Goal: Information Seeking & Learning: Learn about a topic

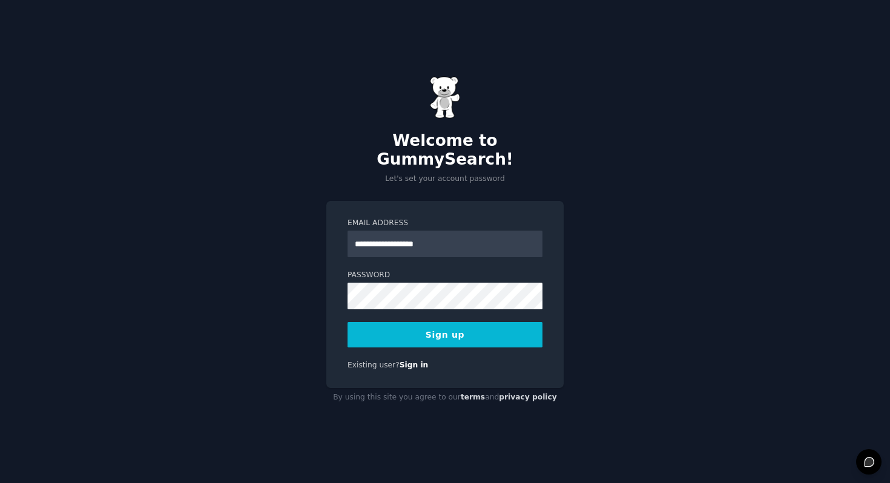
type input "**********"
click at [348, 310] on div at bounding box center [348, 310] width 0 height 0
click at [440, 325] on button "Sign up" at bounding box center [445, 334] width 195 height 25
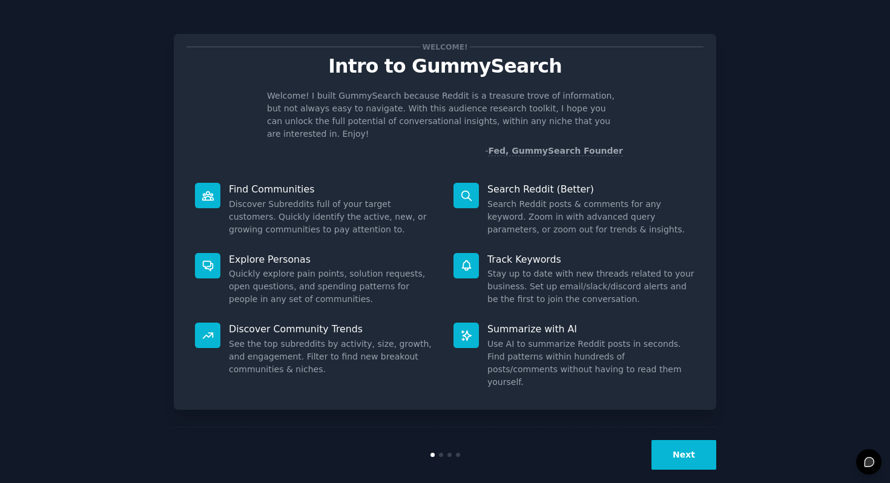
click at [691, 451] on button "Next" at bounding box center [684, 455] width 65 height 30
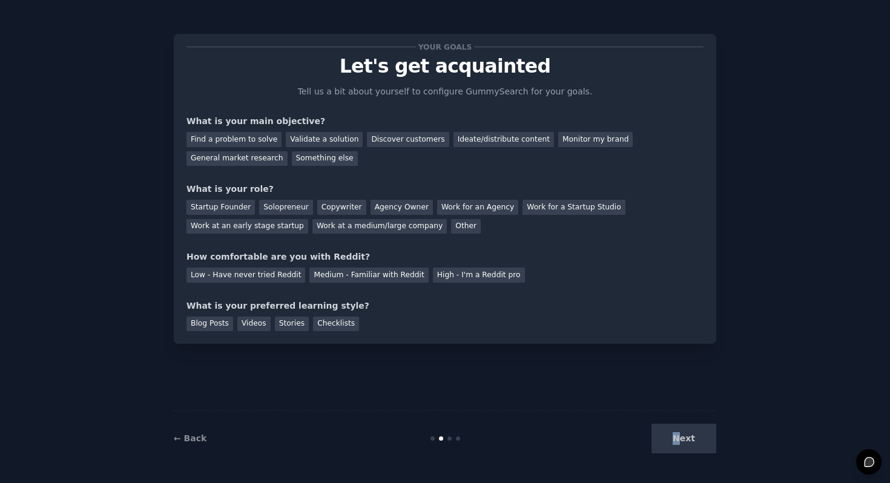
click at [679, 440] on div "Next" at bounding box center [625, 439] width 181 height 30
click at [462, 385] on div "Your goals Let's get acquainted Tell us a bit about yourself to configure Gummy…" at bounding box center [445, 241] width 543 height 449
click at [583, 139] on div "Monitor my brand" at bounding box center [595, 139] width 75 height 15
click at [374, 206] on div "Agency Owner" at bounding box center [402, 207] width 62 height 15
click at [262, 274] on div "Low - Have never tried Reddit" at bounding box center [246, 275] width 119 height 15
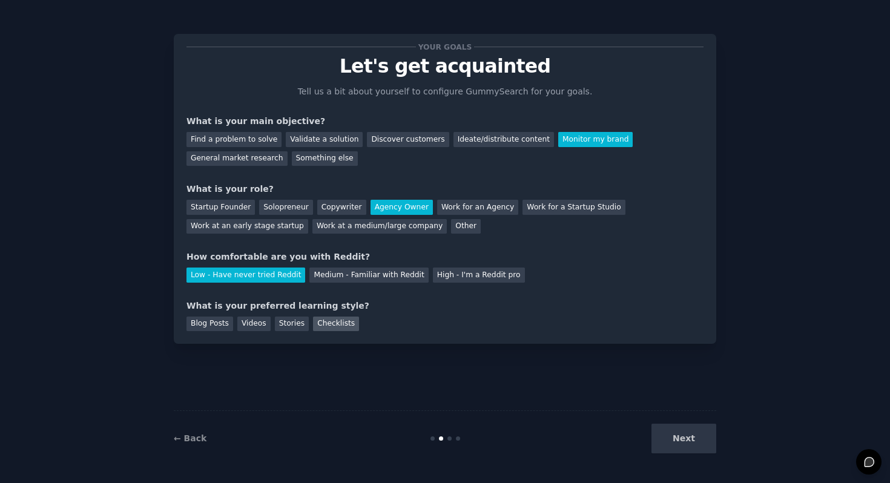
click at [342, 322] on div "Checklists" at bounding box center [336, 324] width 46 height 15
click at [675, 443] on button "Next" at bounding box center [684, 439] width 65 height 30
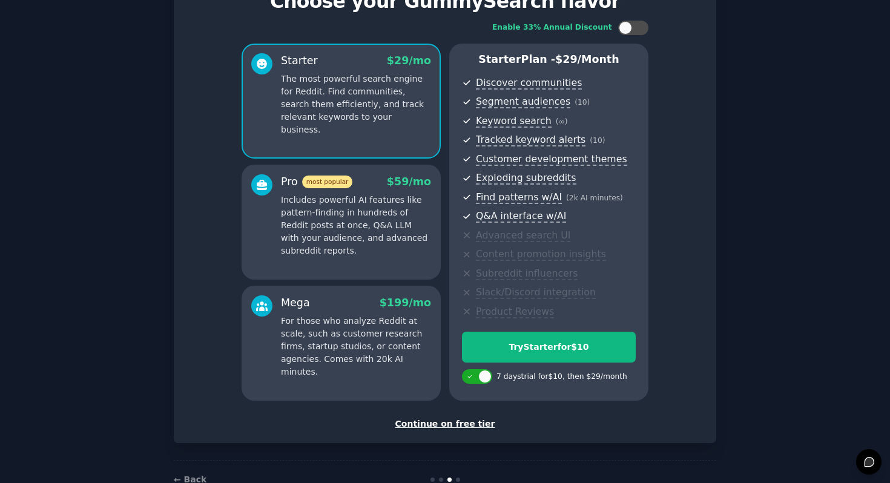
scroll to position [69, 0]
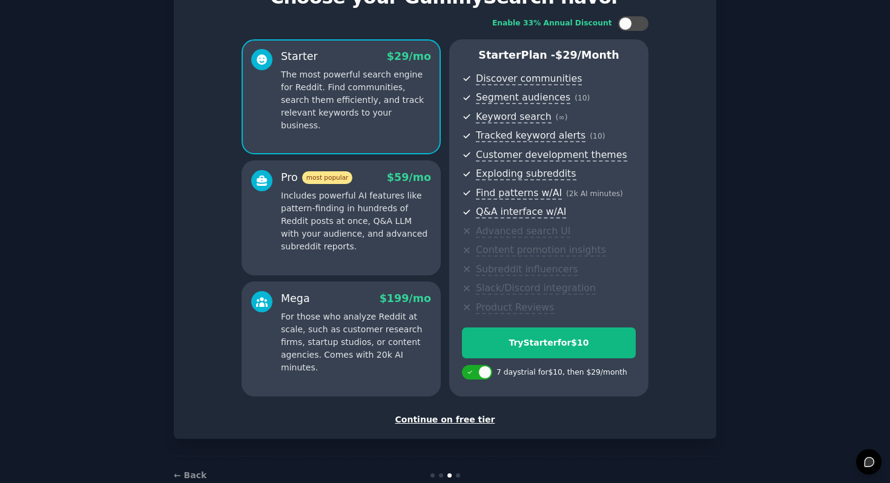
click at [466, 422] on div "Continue on free tier" at bounding box center [445, 420] width 517 height 13
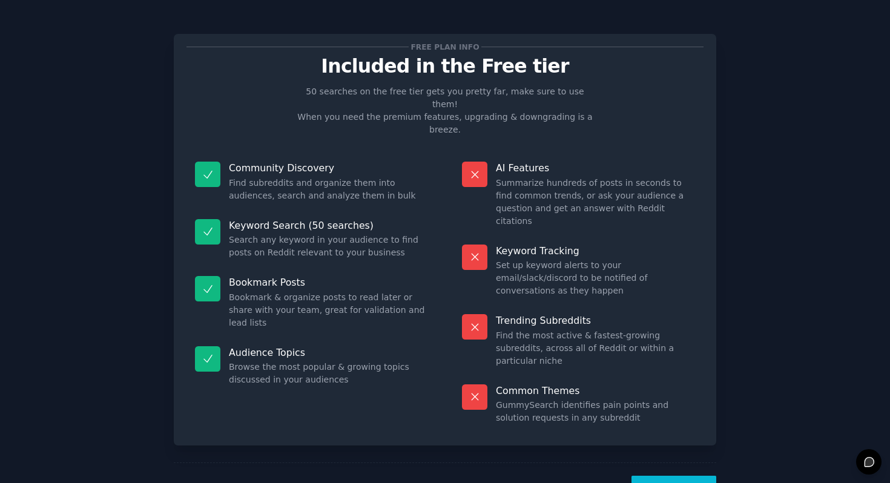
click at [676, 476] on button "Let's Go!" at bounding box center [674, 491] width 85 height 30
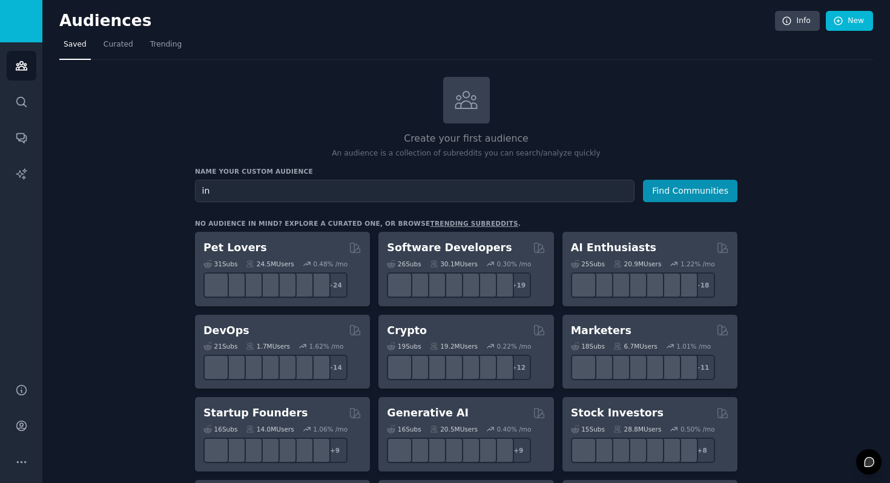
type input "i"
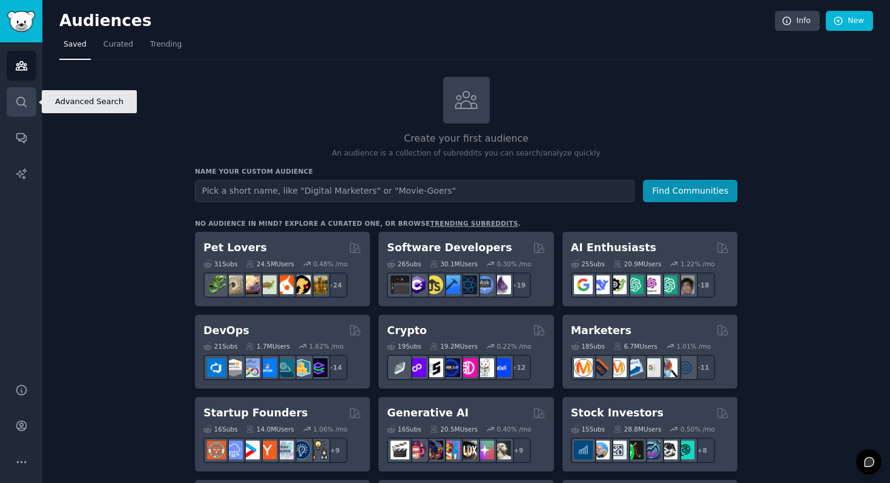
click at [21, 105] on icon "Sidebar" at bounding box center [21, 102] width 10 height 10
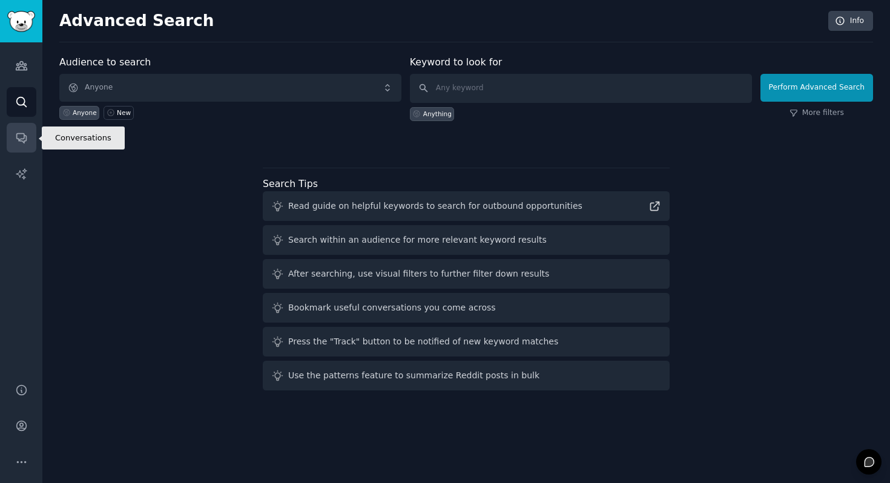
click at [15, 134] on icon "Sidebar" at bounding box center [21, 137] width 13 height 13
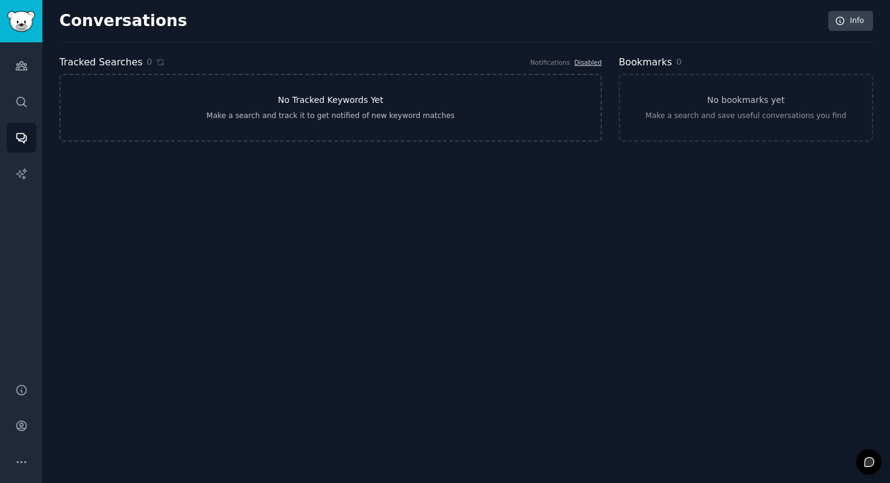
click at [263, 105] on link "No Tracked Keywords Yet Make a search and track it to get notified of new keywo…" at bounding box center [330, 108] width 543 height 68
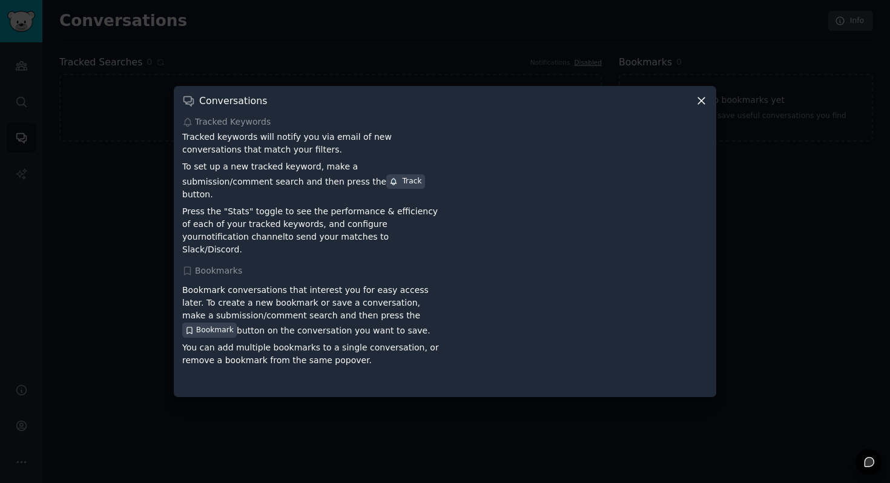
click at [698, 107] on icon at bounding box center [701, 100] width 13 height 13
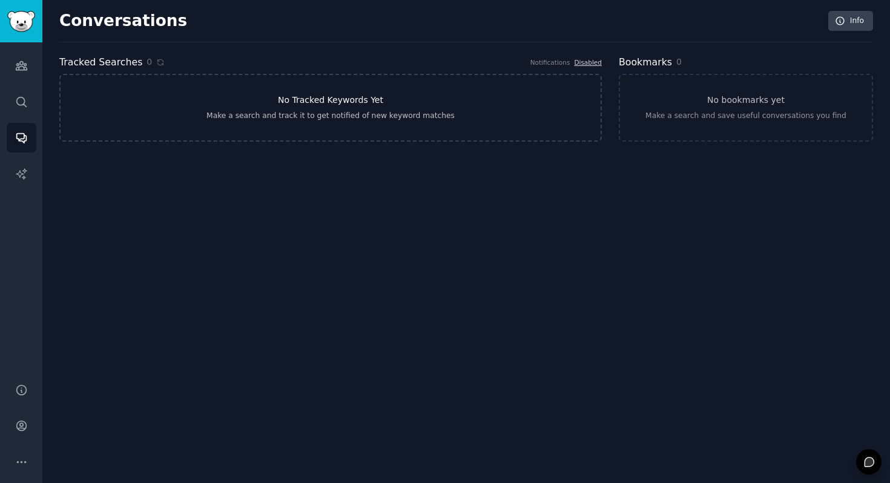
click at [506, 114] on link "No Tracked Keywords Yet Make a search and track it to get notified of new keywo…" at bounding box center [330, 108] width 543 height 68
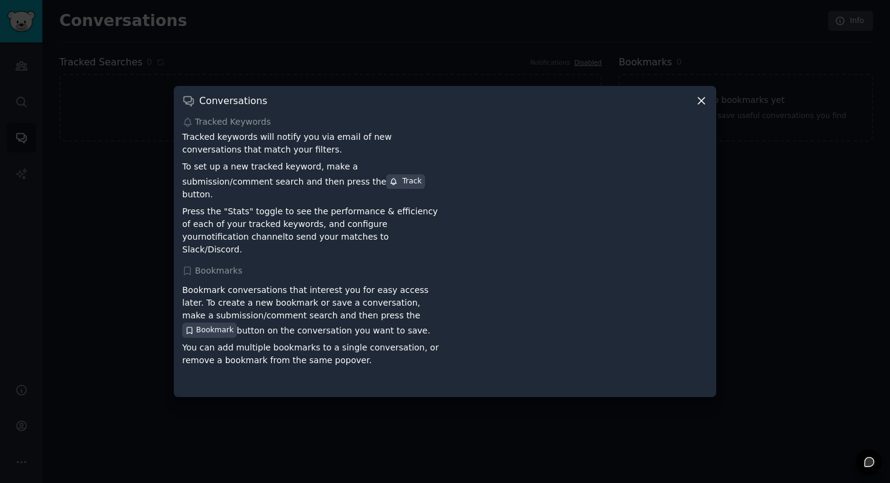
click at [692, 107] on div "Conversations" at bounding box center [445, 100] width 526 height 13
click at [704, 107] on icon at bounding box center [701, 100] width 13 height 13
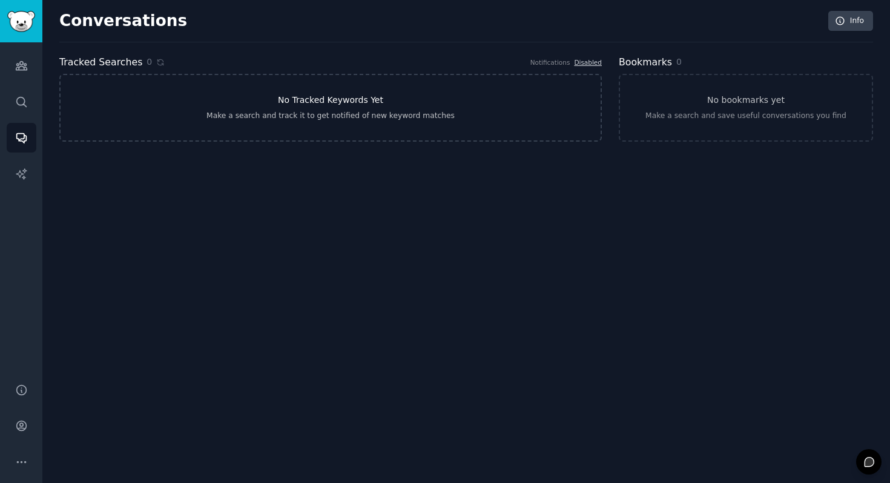
click at [252, 123] on link "No Tracked Keywords Yet Make a search and track it to get notified of new keywo…" at bounding box center [330, 108] width 543 height 68
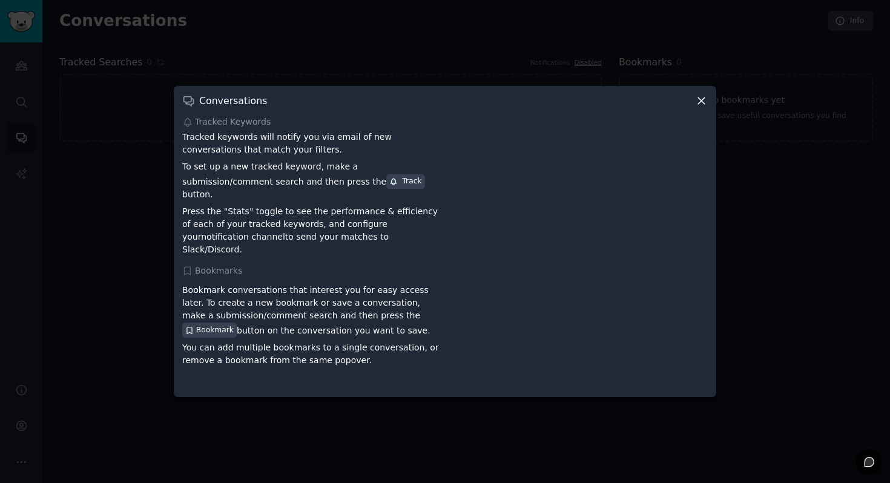
click at [389, 187] on div "Track" at bounding box center [405, 181] width 32 height 11
click at [358, 50] on div at bounding box center [445, 241] width 890 height 483
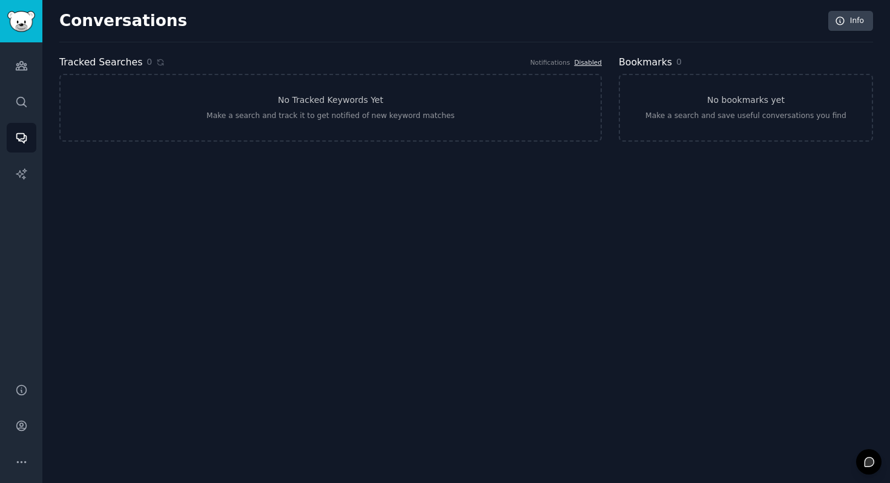
click at [585, 65] on link "Disabled" at bounding box center [588, 62] width 28 height 7
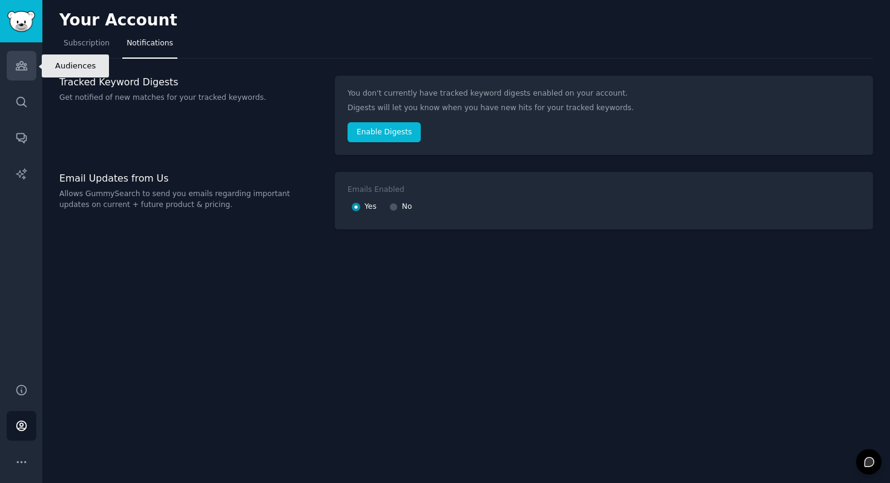
click at [27, 68] on icon "Sidebar" at bounding box center [21, 65] width 13 height 13
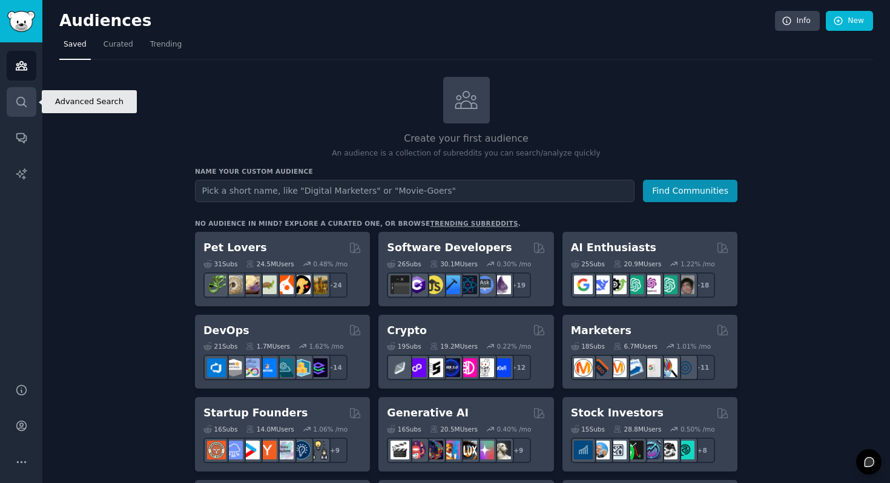
click at [18, 103] on icon "Sidebar" at bounding box center [21, 102] width 10 height 10
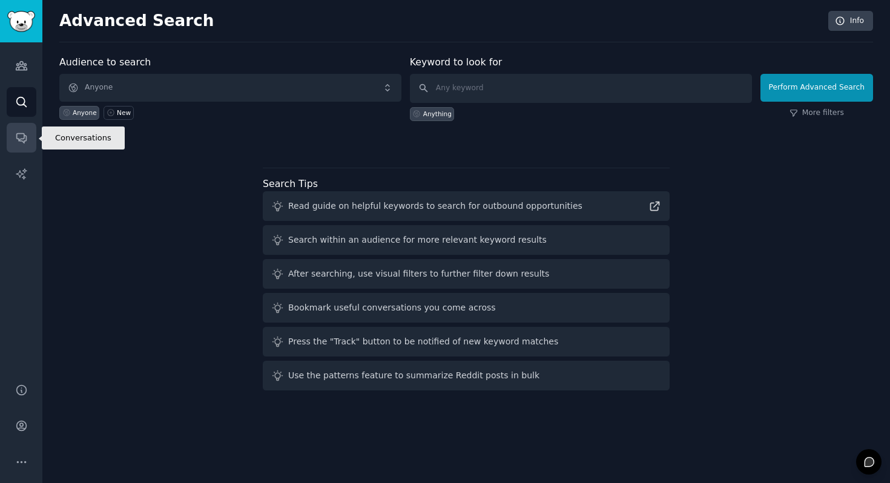
click at [9, 140] on link "Conversations" at bounding box center [22, 138] width 30 height 30
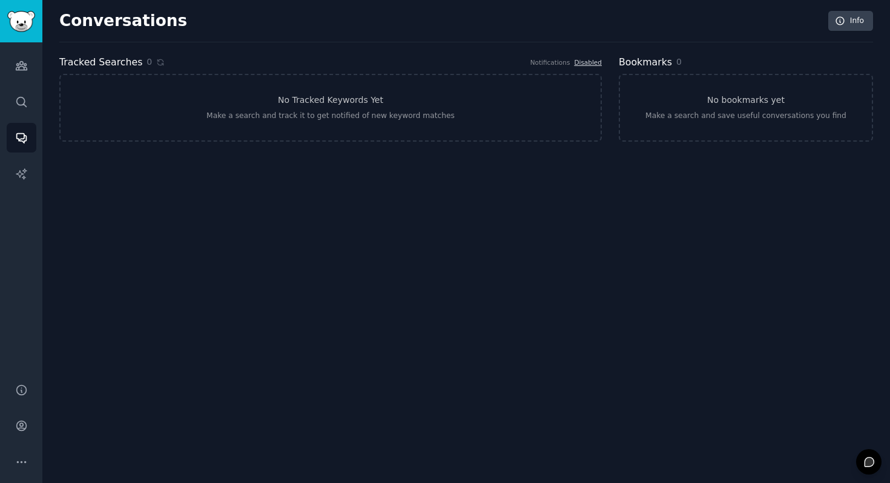
click at [16, 157] on div "Audiences Search Conversations AI Reports" at bounding box center [21, 205] width 42 height 326
click at [18, 165] on link "AI Reports" at bounding box center [22, 174] width 30 height 30
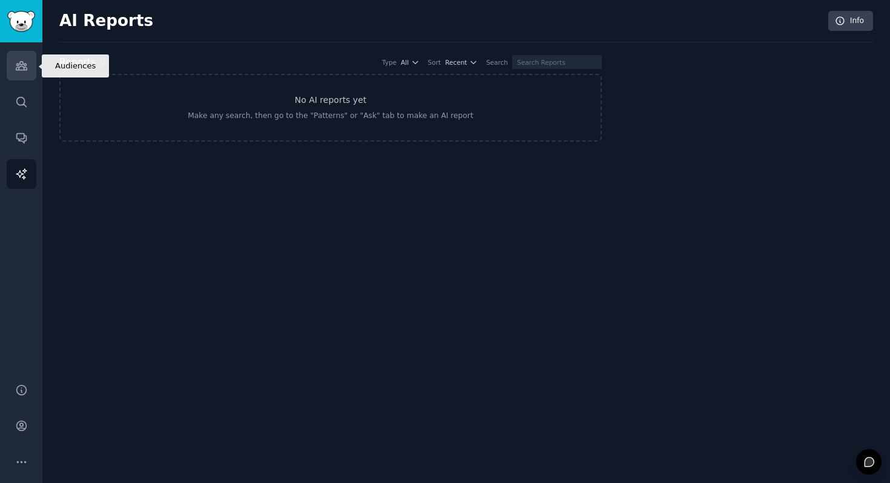
click at [20, 76] on link "Audiences" at bounding box center [22, 66] width 30 height 30
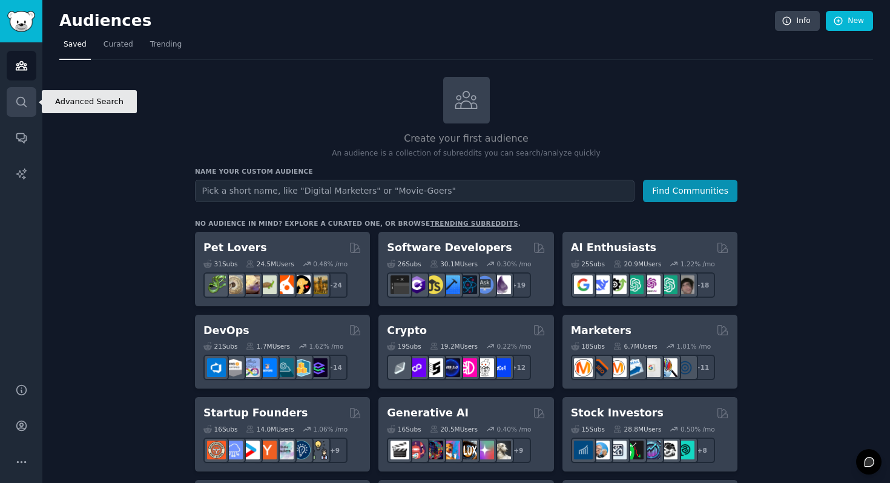
click at [17, 102] on icon "Sidebar" at bounding box center [21, 102] width 10 height 10
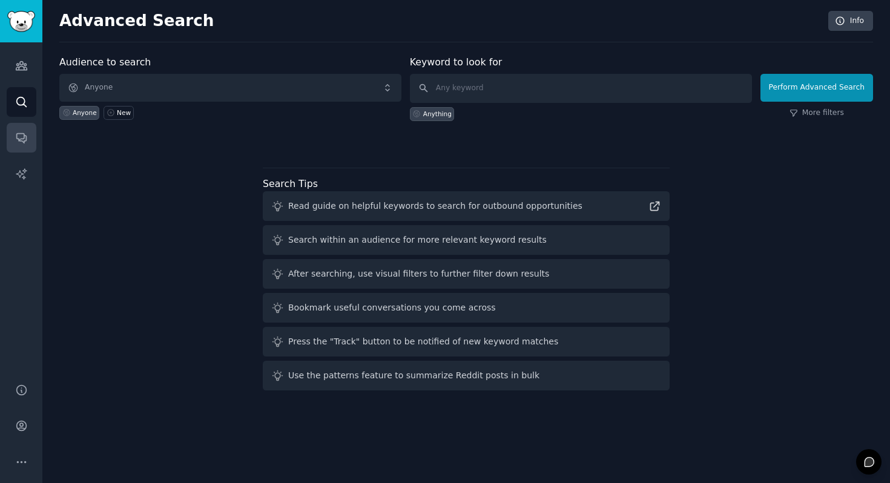
click at [21, 123] on link "Conversations" at bounding box center [22, 138] width 30 height 30
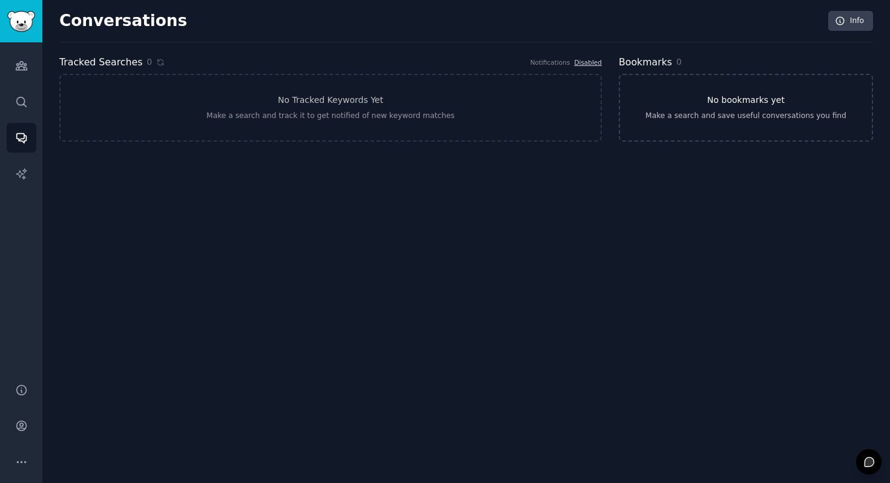
click at [688, 123] on link "No bookmarks yet Make a search and save useful conversations you find" at bounding box center [746, 108] width 254 height 68
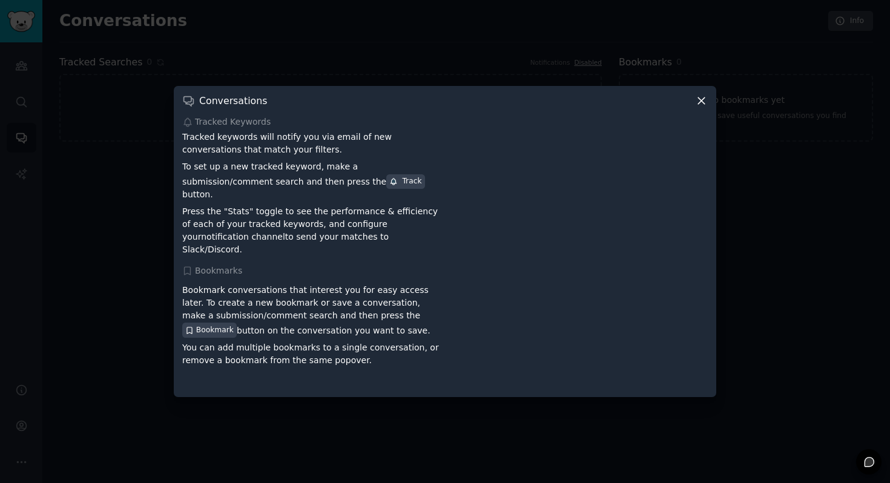
click at [700, 105] on icon at bounding box center [701, 101] width 7 height 7
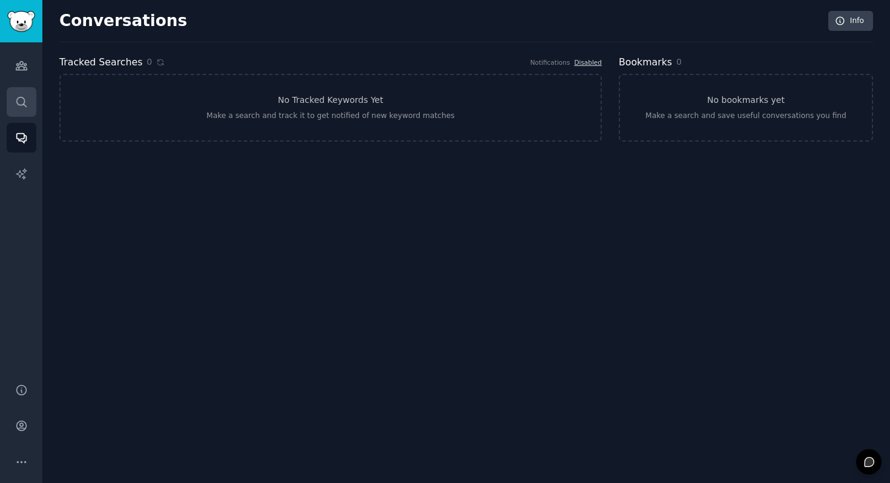
click at [24, 99] on icon "Sidebar" at bounding box center [21, 102] width 10 height 10
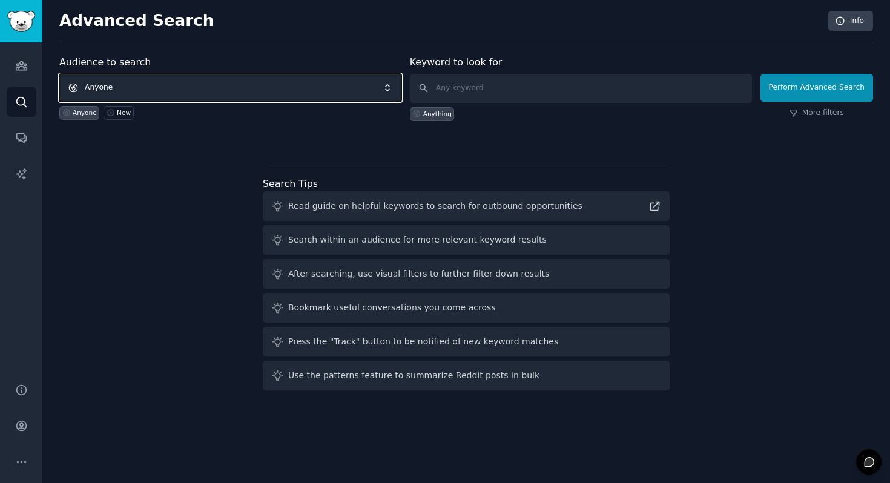
click at [179, 86] on span "Anyone" at bounding box center [230, 88] width 342 height 28
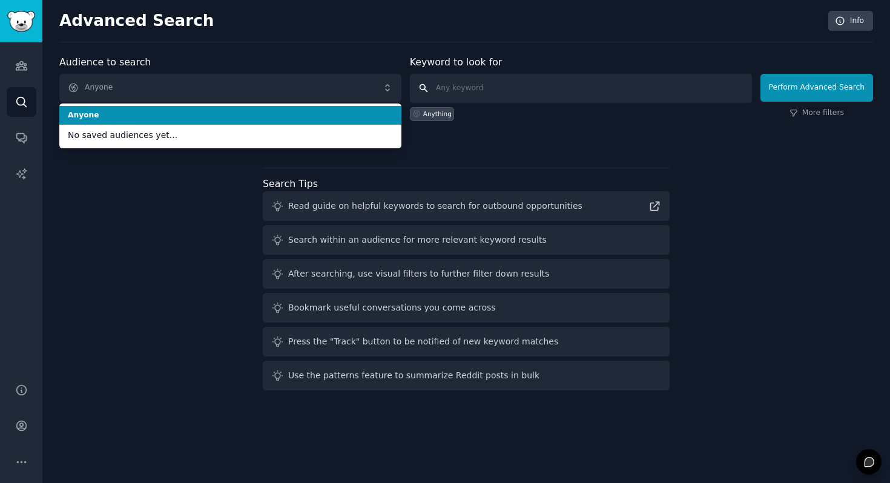
click at [465, 85] on input "text" at bounding box center [581, 88] width 342 height 29
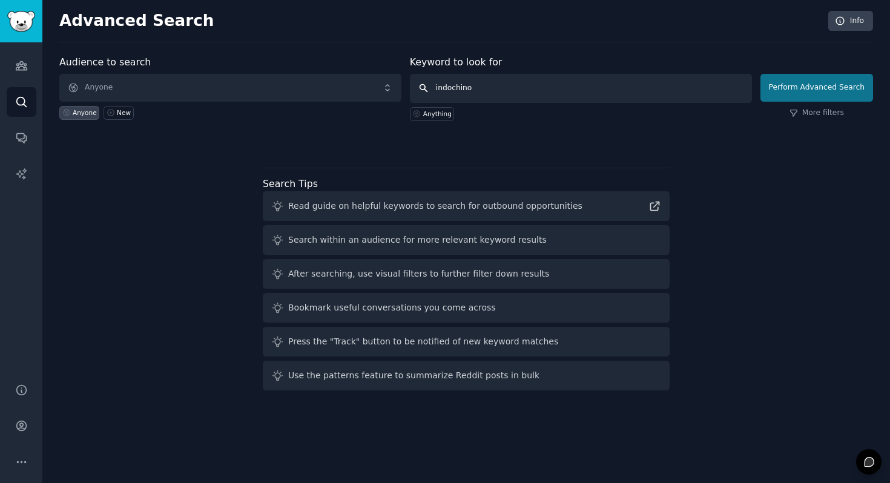
type input "indochino"
click at [826, 91] on button "Perform Advanced Search" at bounding box center [817, 88] width 113 height 28
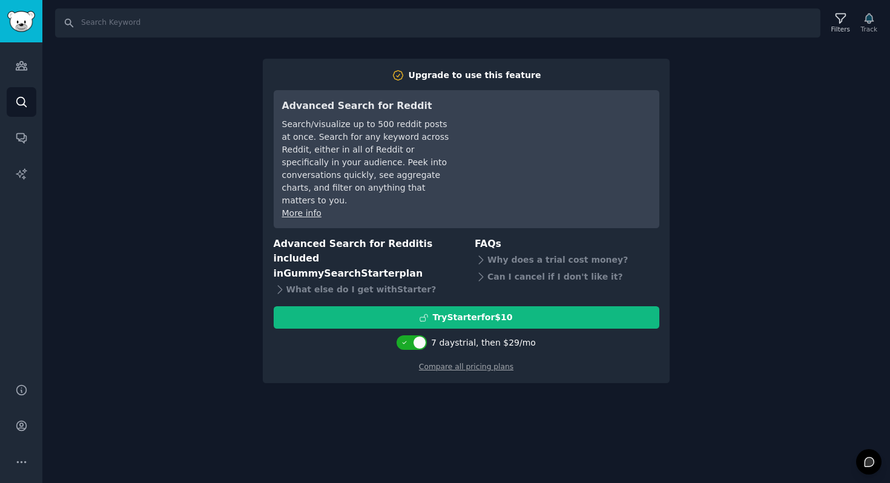
click at [482, 389] on div "Search Filters Track Upgrade to use this feature Advanced Search for Reddit Sea…" at bounding box center [466, 241] width 848 height 483
click at [185, 221] on div "Search Filters Track Upgrade to use this feature Advanced Search for Reddit Sea…" at bounding box center [466, 241] width 848 height 483
click at [25, 67] on icon "Sidebar" at bounding box center [21, 66] width 11 height 8
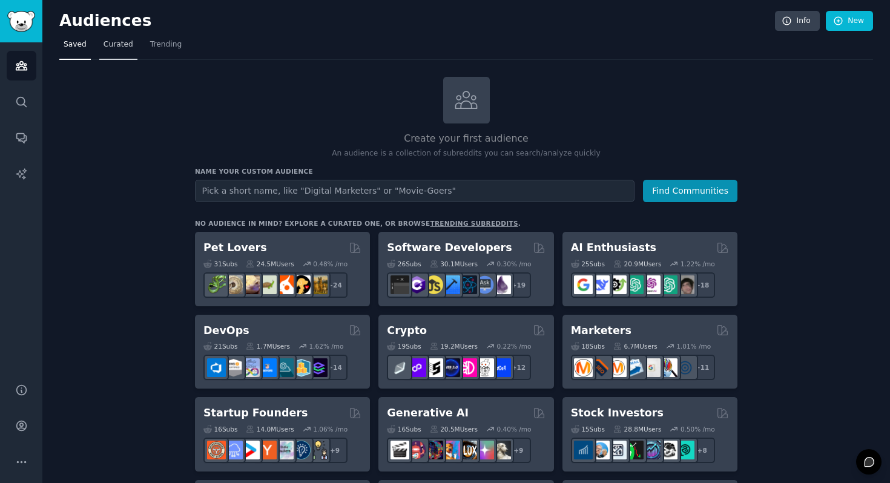
click at [111, 54] on link "Curated" at bounding box center [118, 47] width 38 height 25
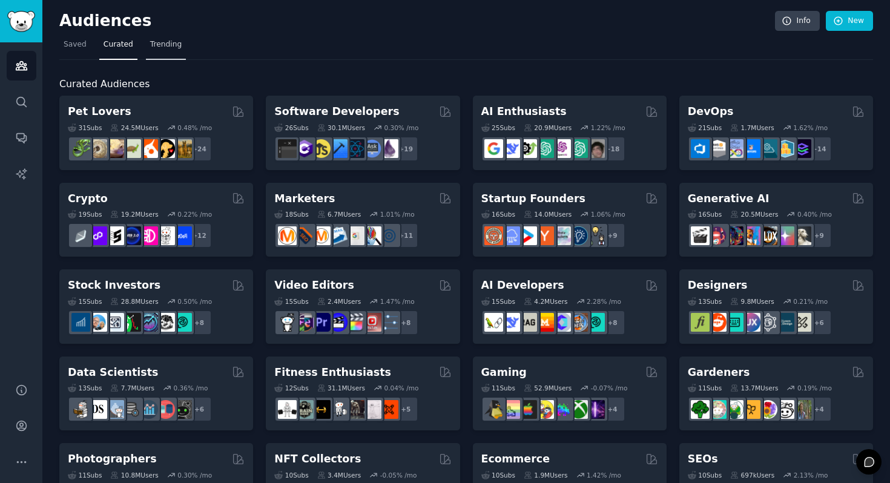
click at [163, 51] on link "Trending" at bounding box center [166, 47] width 40 height 25
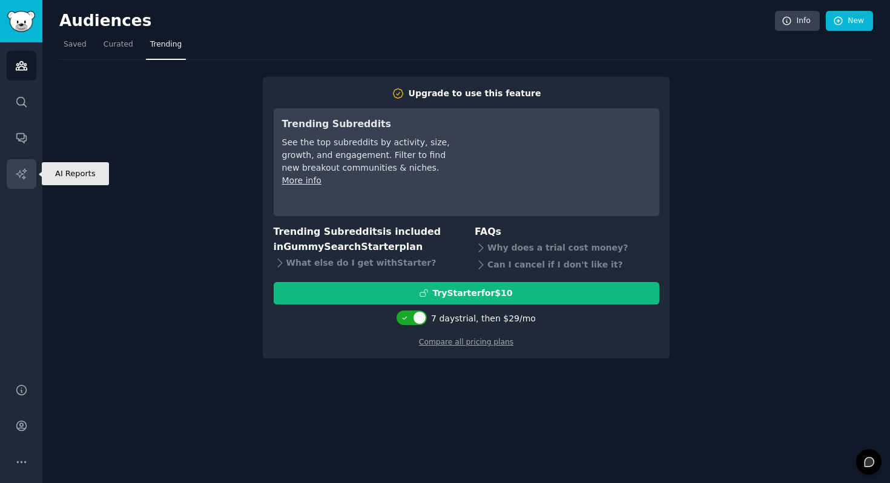
click at [13, 174] on link "AI Reports" at bounding box center [22, 174] width 30 height 30
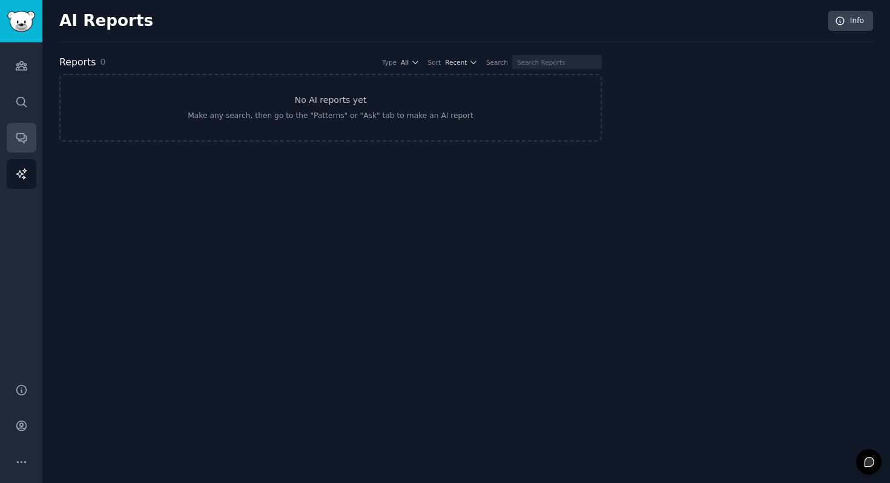
click at [16, 148] on link "Conversations" at bounding box center [22, 138] width 30 height 30
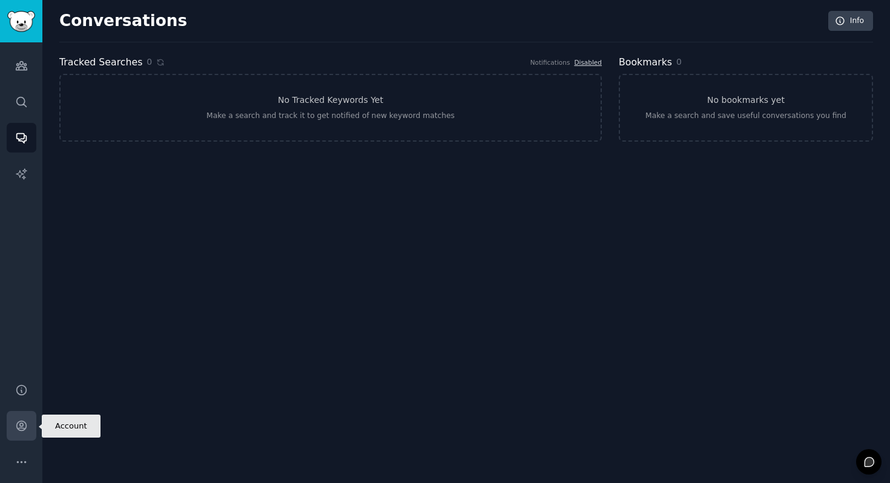
click at [19, 428] on icon "Sidebar" at bounding box center [21, 426] width 13 height 13
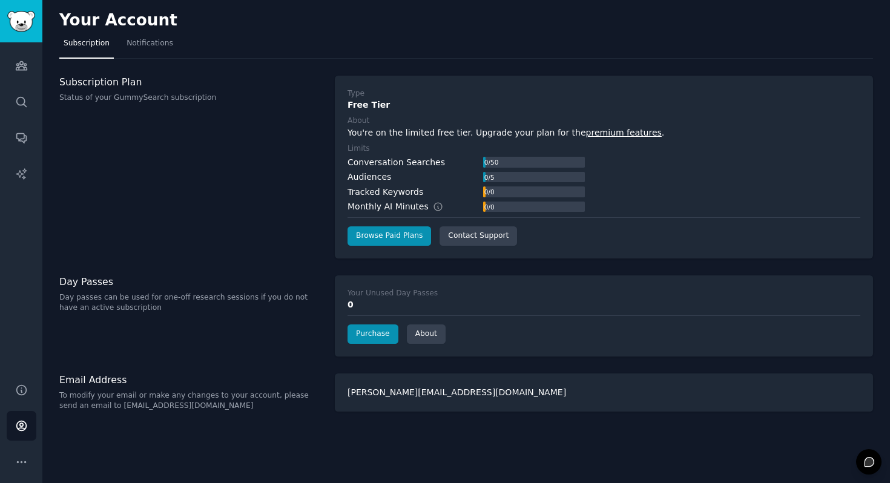
click at [448, 150] on label "Limits" at bounding box center [604, 149] width 513 height 11
click at [28, 69] on link "Audiences" at bounding box center [22, 66] width 30 height 30
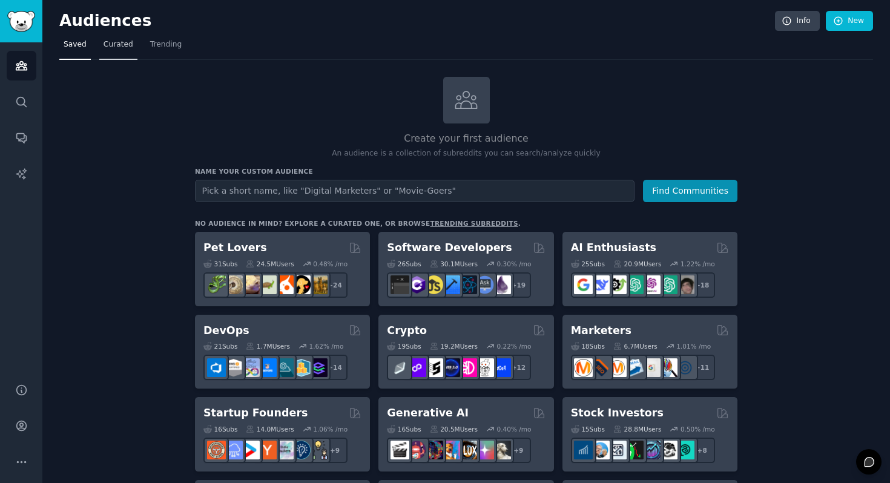
click at [116, 47] on span "Curated" at bounding box center [119, 44] width 30 height 11
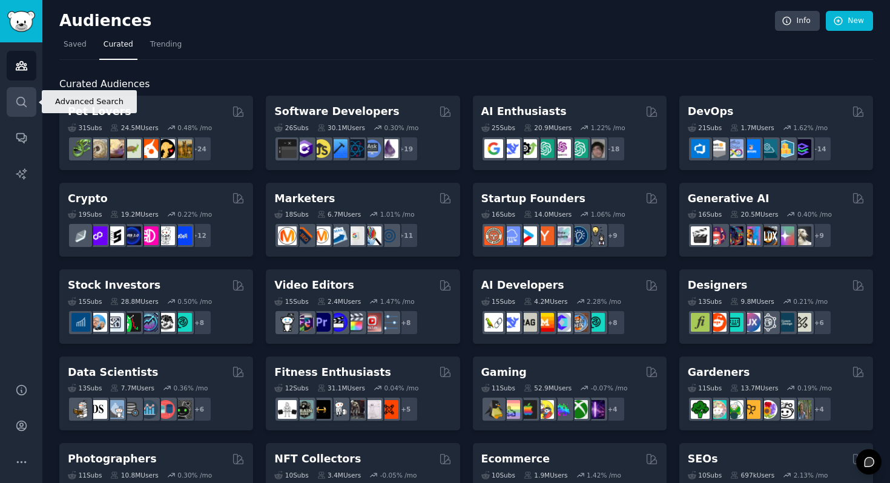
click at [18, 94] on link "Search" at bounding box center [22, 102] width 30 height 30
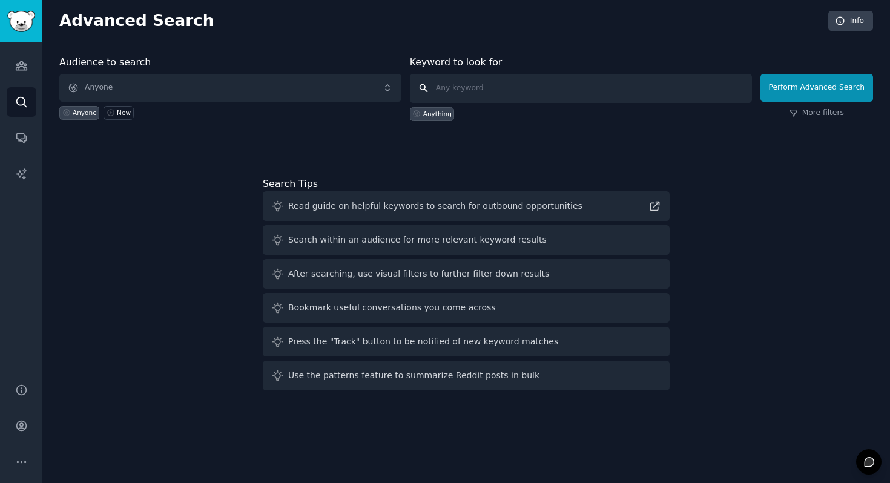
click at [479, 88] on input "text" at bounding box center [581, 88] width 342 height 29
type input "indochino"
click button "Perform Advanced Search" at bounding box center [817, 88] width 113 height 28
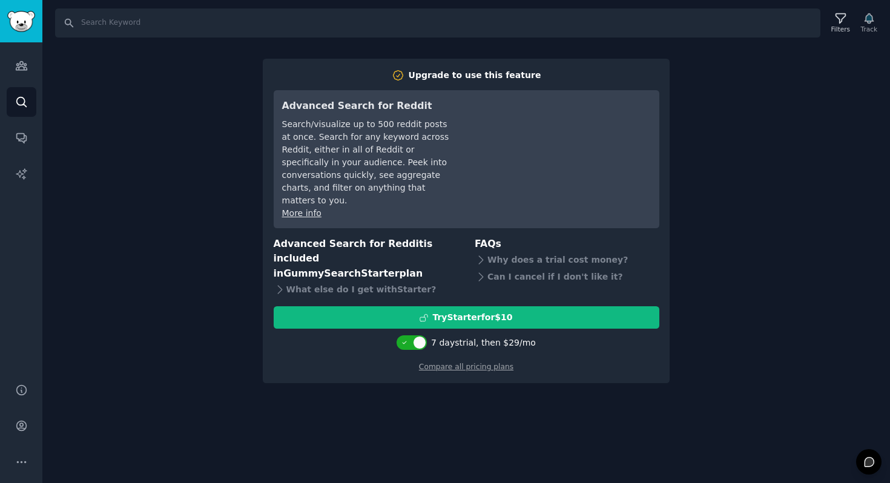
click at [220, 211] on div "Search Filters Track Upgrade to use this feature Advanced Search for Reddit Sea…" at bounding box center [466, 241] width 848 height 483
click at [22, 60] on icon "Sidebar" at bounding box center [21, 65] width 13 height 13
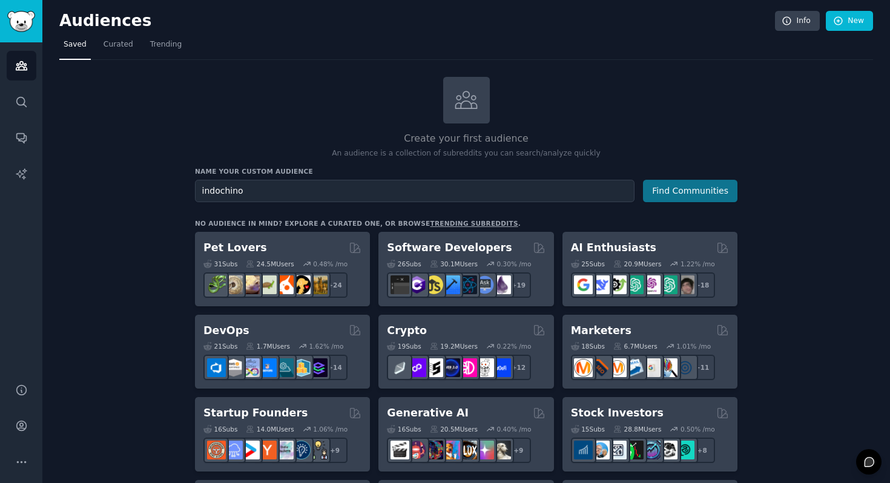
type input "indochino"
click at [664, 190] on button "Find Communities" at bounding box center [690, 191] width 94 height 22
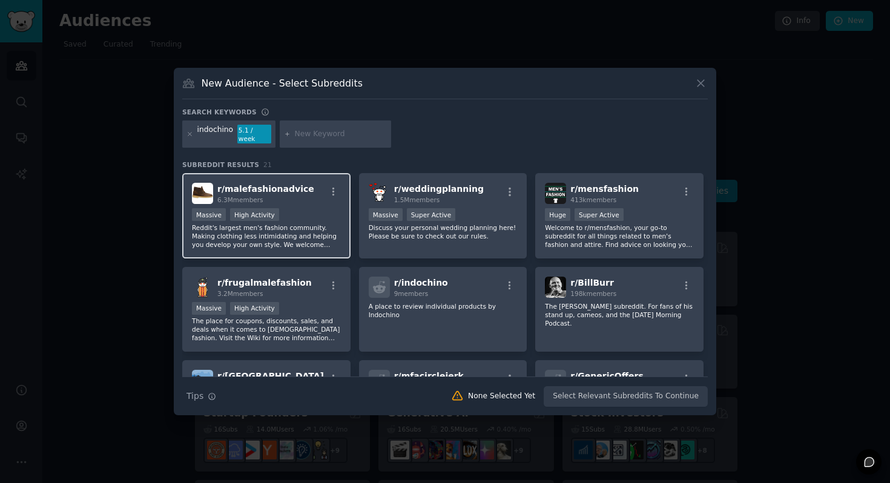
click at [316, 224] on p "Reddit's largest men's fashion community. Making clothing less intimidating and…" at bounding box center [266, 236] width 149 height 25
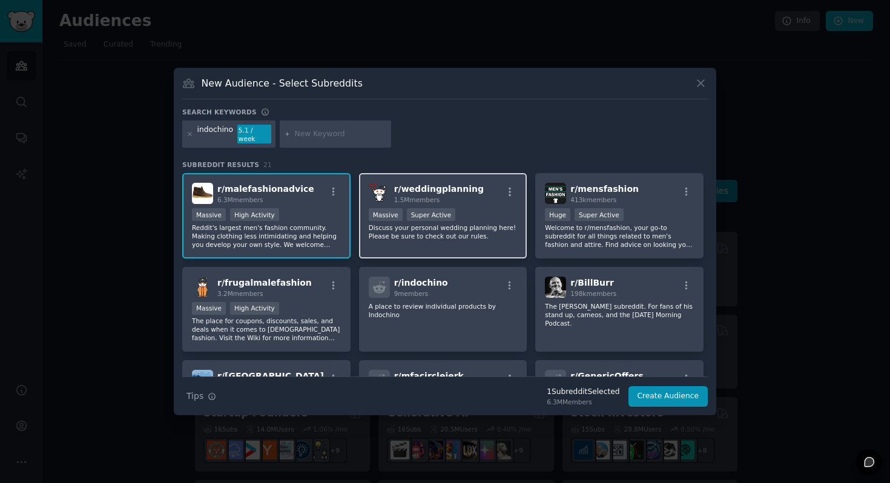
click at [495, 231] on p "Discuss your personal wedding planning here! Please be sure to check out our ru…" at bounding box center [443, 232] width 149 height 17
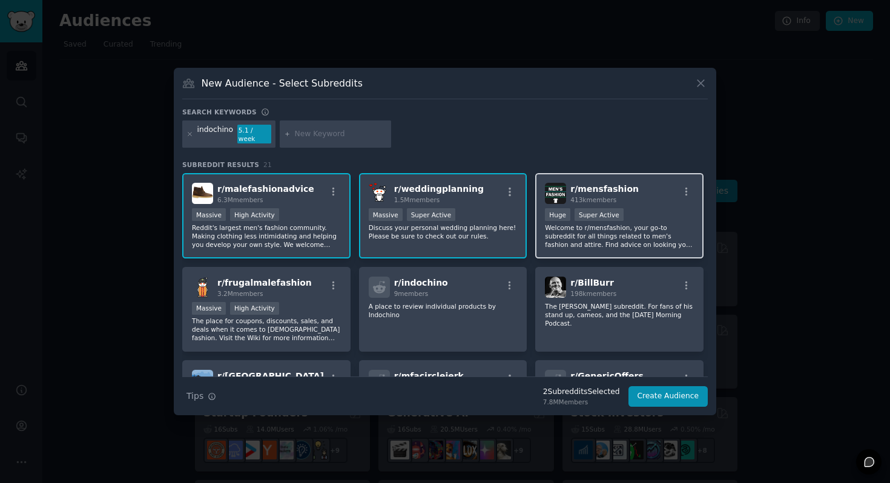
click at [636, 236] on p "Welcome to r/mensfashion, your go-to subreddit for all things related to men's …" at bounding box center [619, 236] width 149 height 25
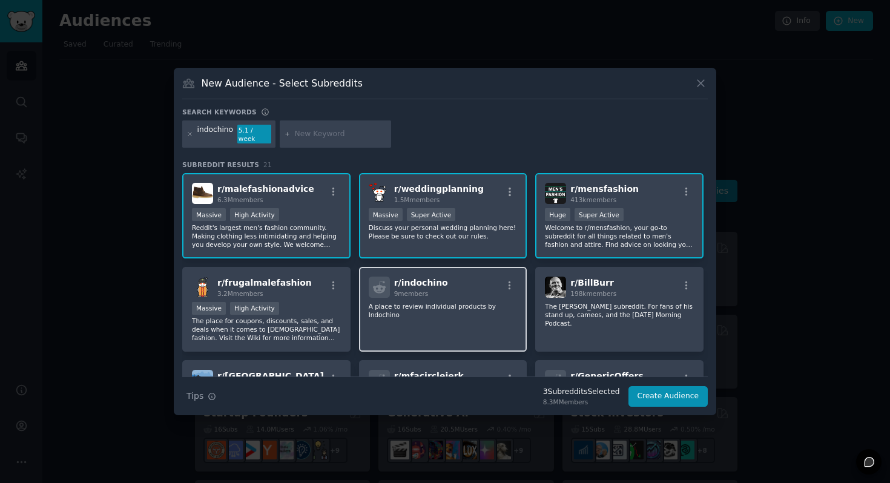
click at [433, 322] on div "r/ indochino 9 members A place to review individual products by [PERSON_NAME]" at bounding box center [443, 309] width 168 height 85
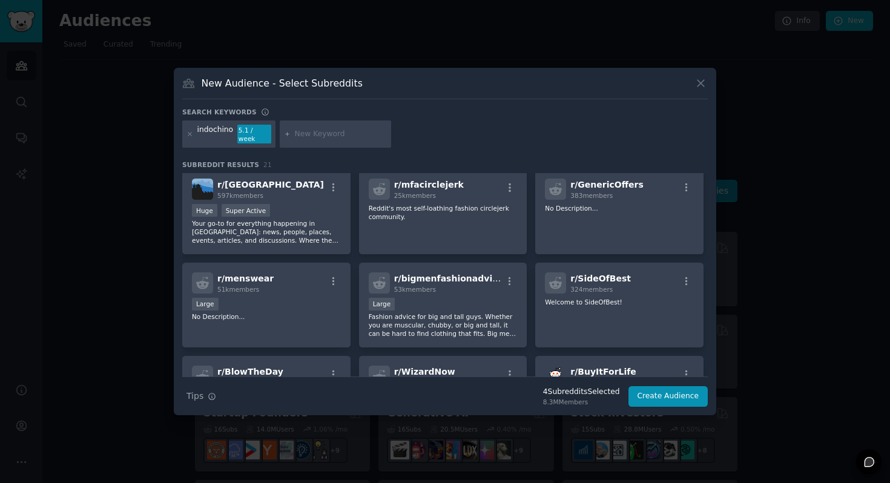
scroll to position [194, 0]
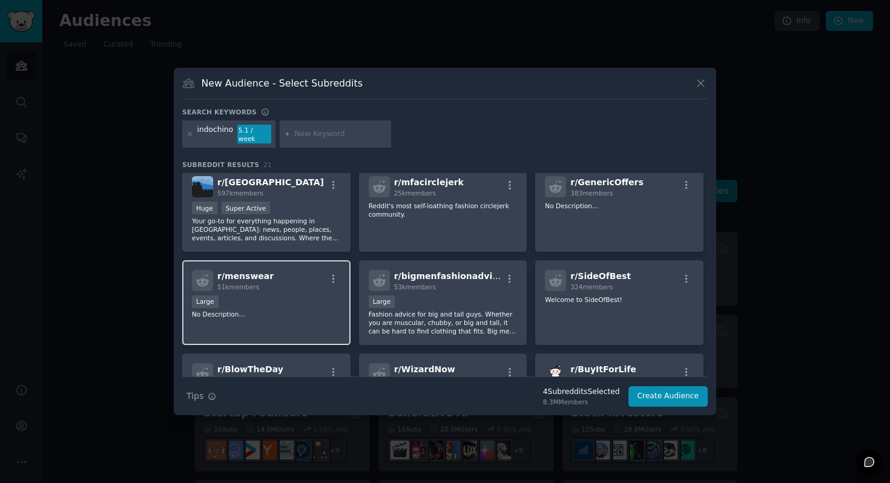
click at [313, 310] on p "No Description..." at bounding box center [266, 314] width 149 height 8
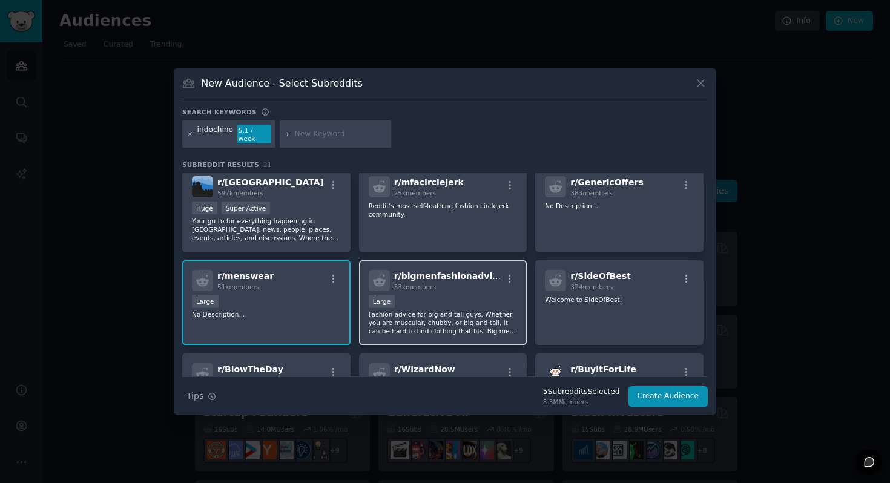
click at [481, 310] on p "Fashion advice for big and tall guys. Whether you are muscular, chubby, or big …" at bounding box center [443, 322] width 149 height 25
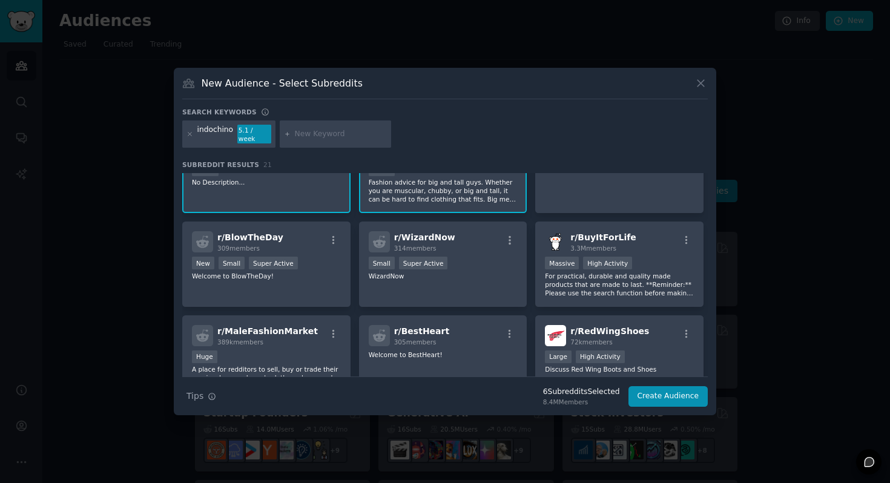
scroll to position [332, 0]
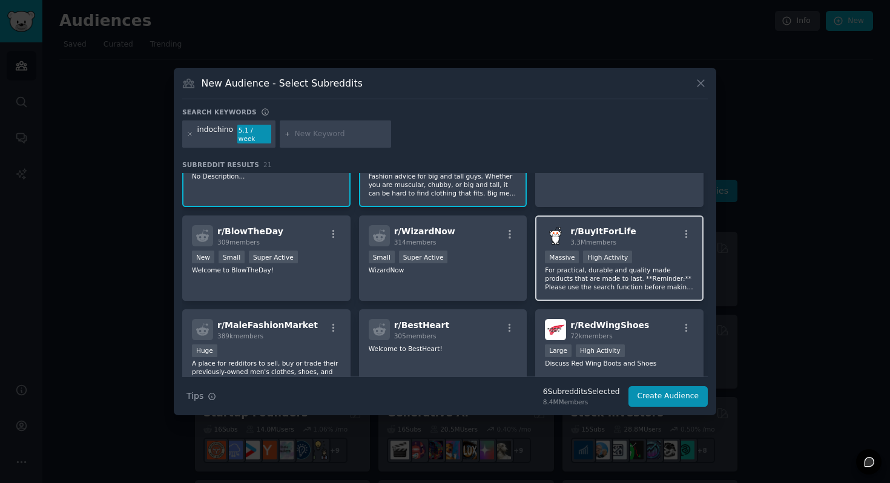
click at [594, 284] on p "For practical, durable and quality made products that are made to last. **Remin…" at bounding box center [619, 278] width 149 height 25
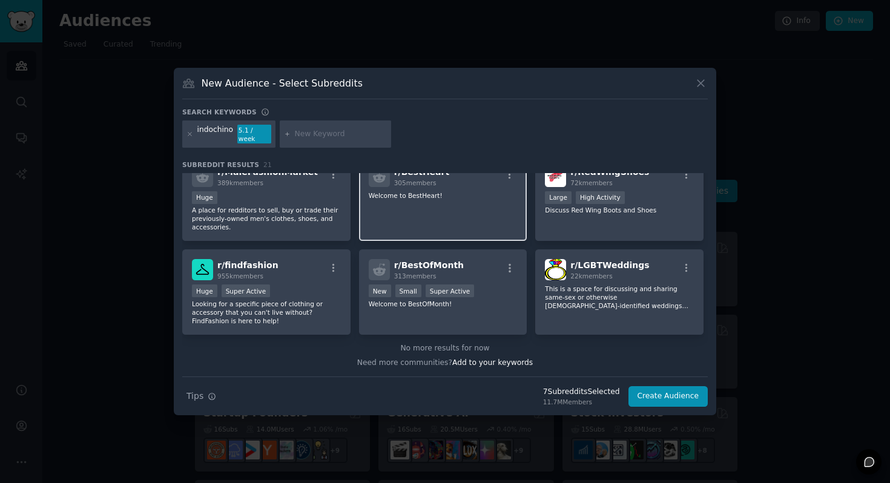
scroll to position [485, 0]
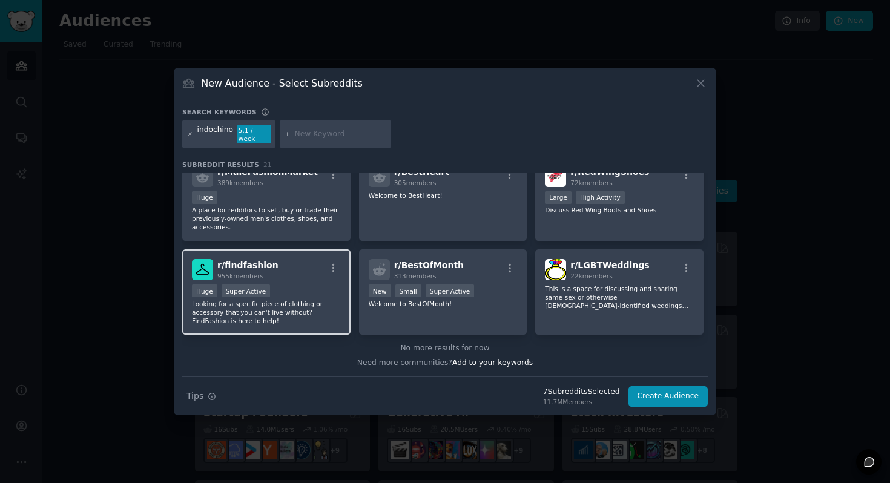
click at [305, 311] on p "Looking for a specific piece of clothing or accessory that you can't live witho…" at bounding box center [266, 312] width 149 height 25
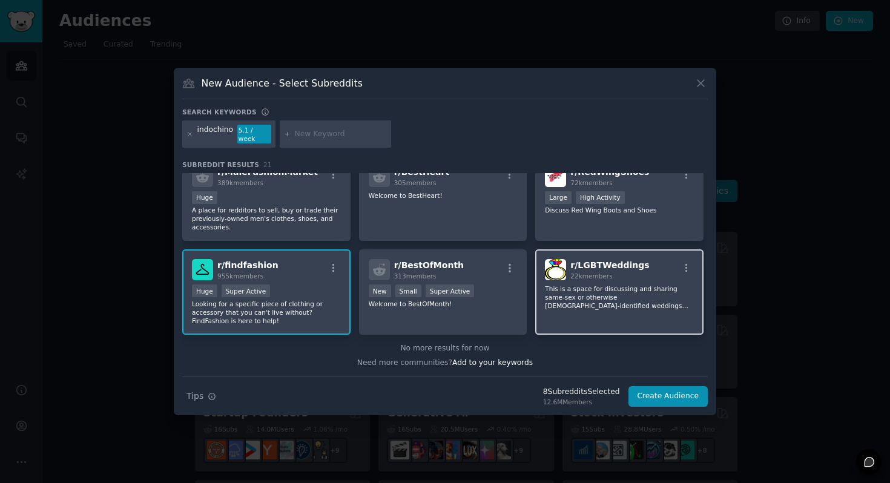
click at [591, 302] on p "This is a space for discussing and sharing same-sex or otherwise [DEMOGRAPHIC_D…" at bounding box center [619, 297] width 149 height 25
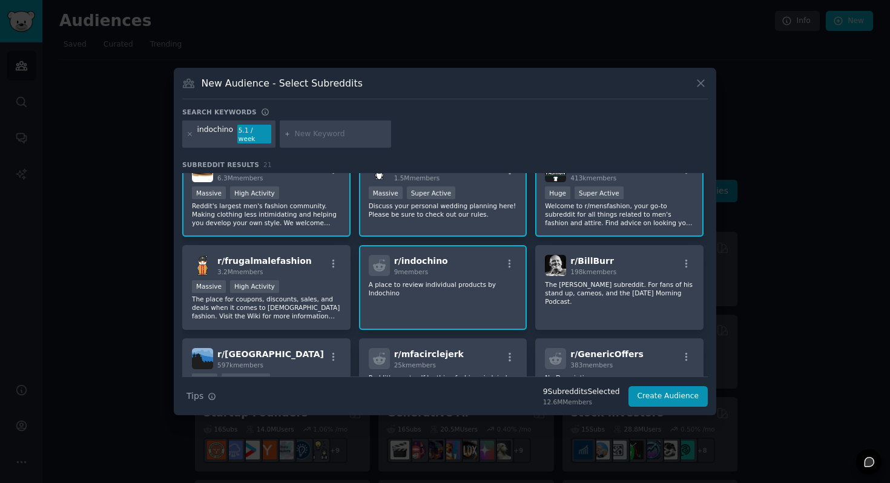
scroll to position [26, 0]
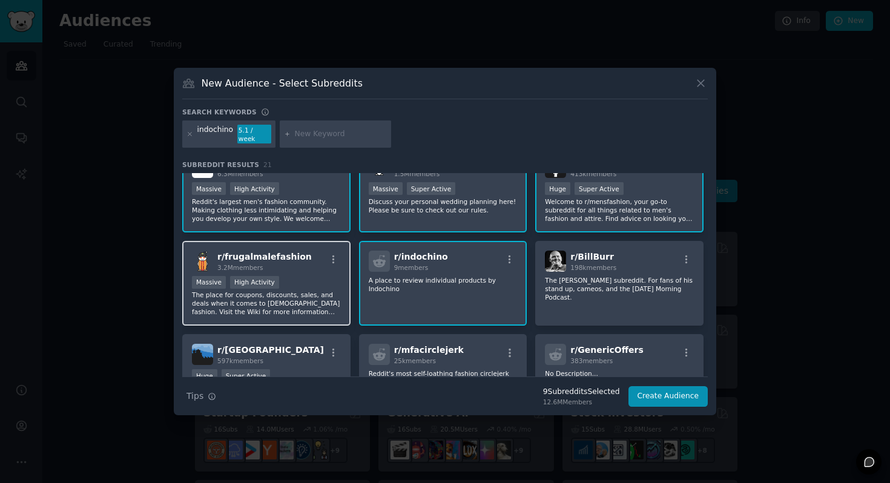
click at [314, 309] on p "The place for coupons, discounts, sales, and deals when it comes to [DEMOGRAPHI…" at bounding box center [266, 303] width 149 height 25
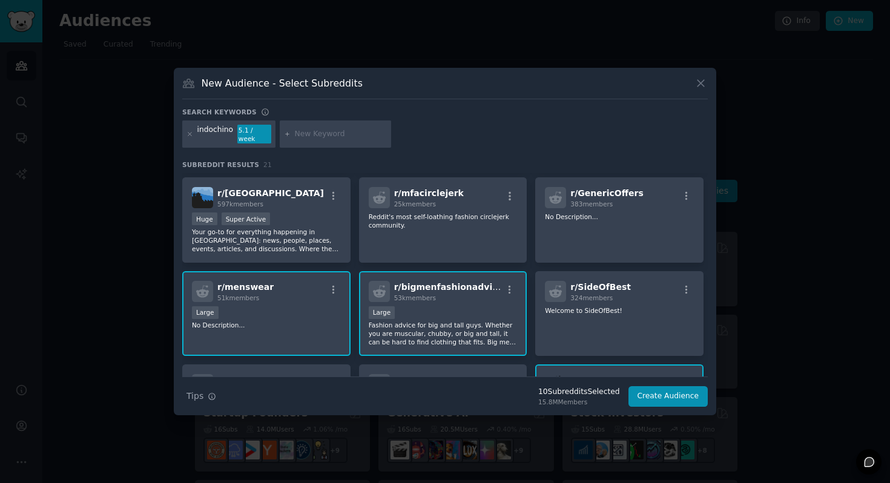
scroll to position [187, 0]
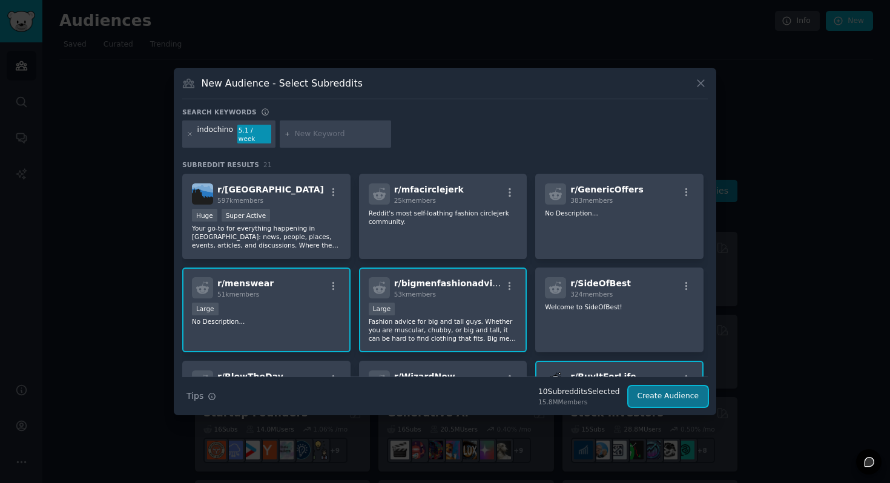
click at [671, 396] on button "Create Audience" at bounding box center [669, 396] width 80 height 21
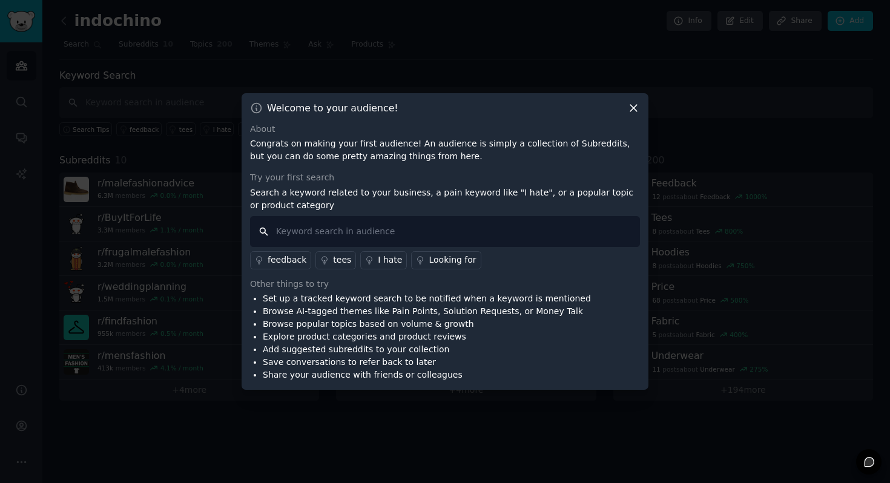
click at [547, 237] on input "text" at bounding box center [445, 231] width 390 height 31
type input "indochino"
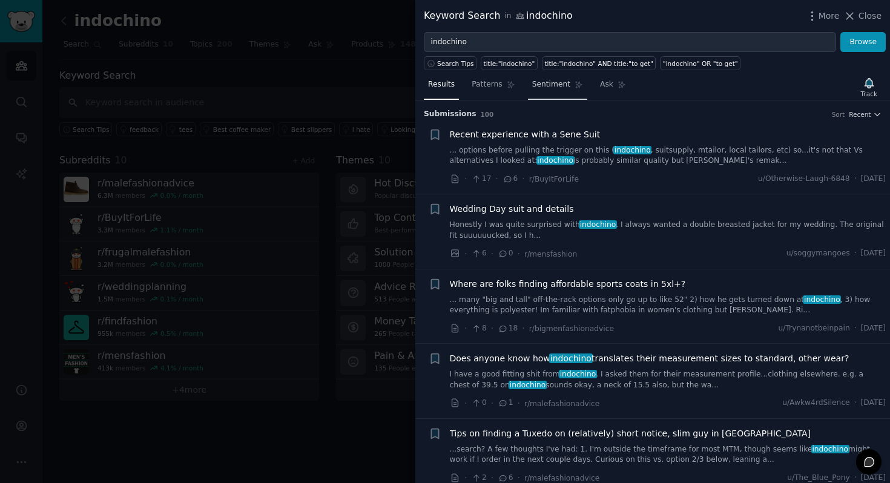
click at [541, 86] on span "Sentiment" at bounding box center [551, 84] width 38 height 11
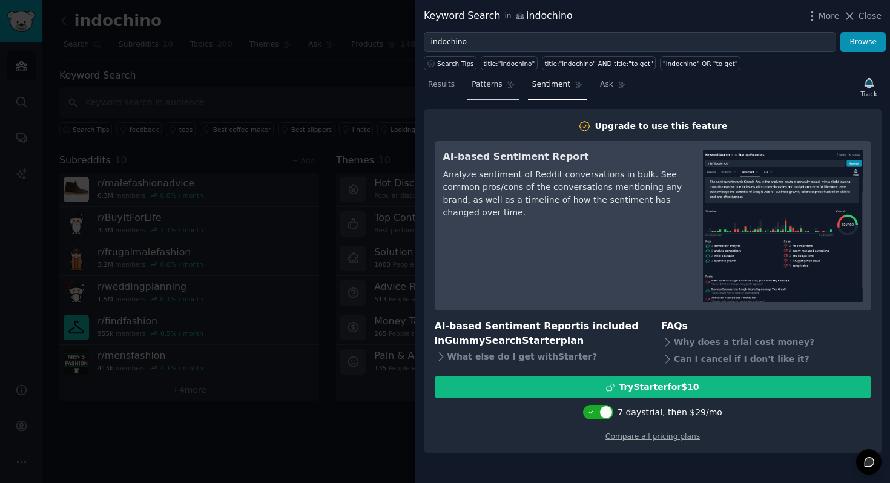
click at [484, 86] on span "Patterns" at bounding box center [487, 84] width 30 height 11
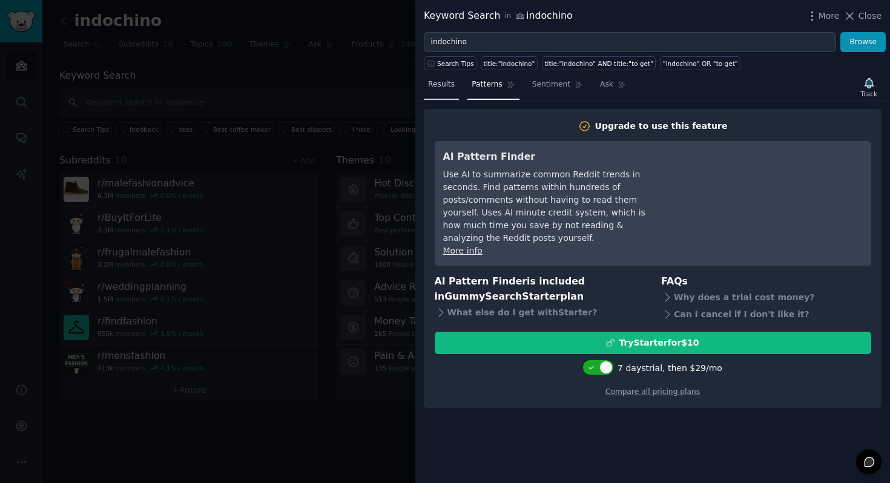
click at [445, 85] on span "Results" at bounding box center [441, 84] width 27 height 11
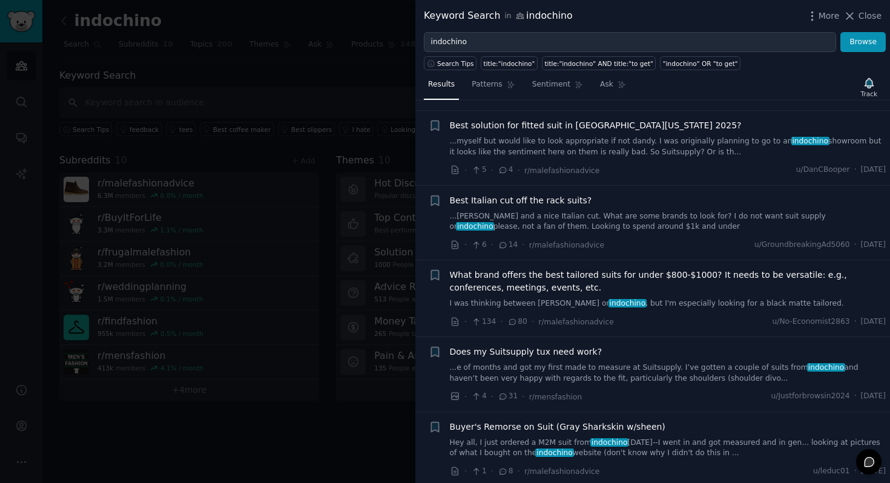
scroll to position [2962, 0]
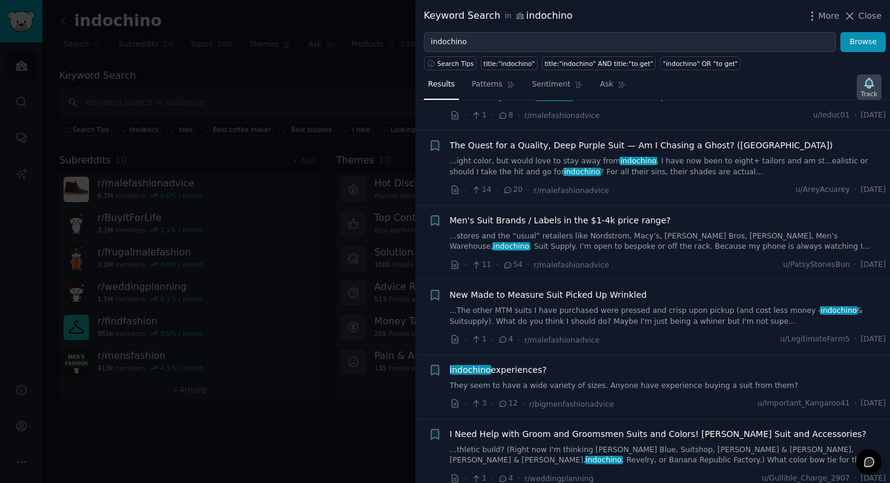
click at [870, 87] on icon "button" at bounding box center [869, 83] width 8 height 10
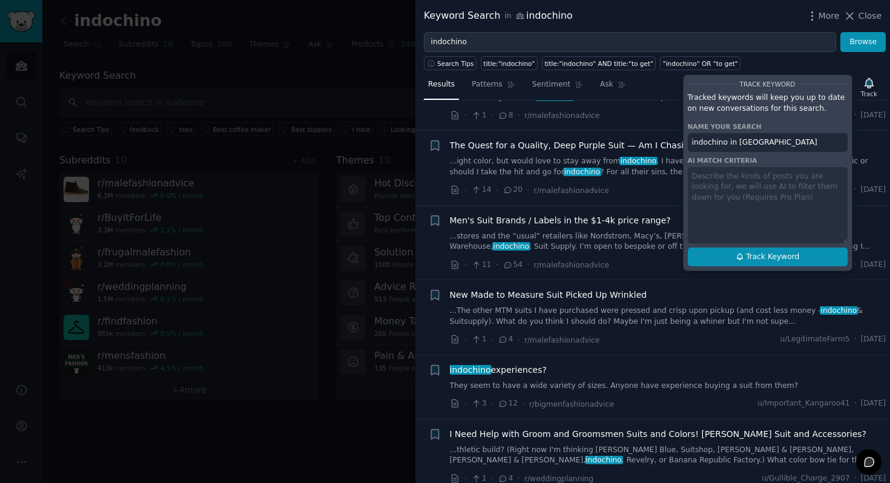
click at [781, 253] on span "Track Keyword" at bounding box center [772, 257] width 53 height 11
type input "indochino in [GEOGRAPHIC_DATA]"
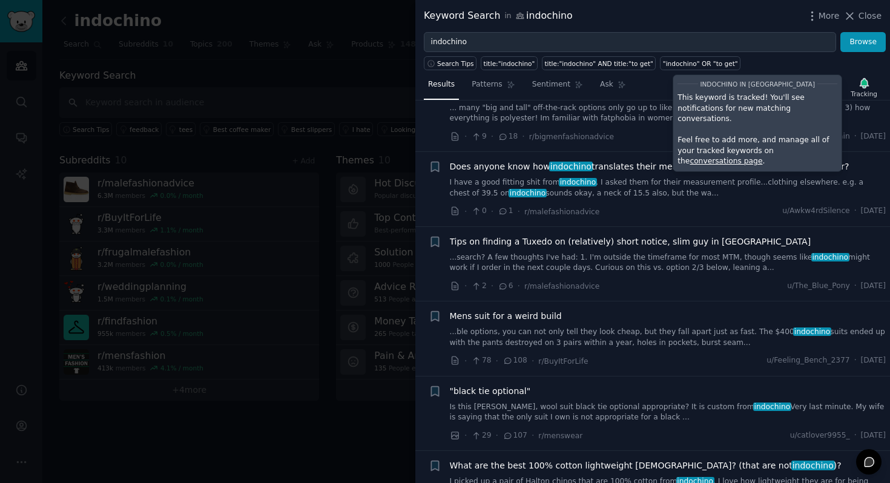
scroll to position [116, 0]
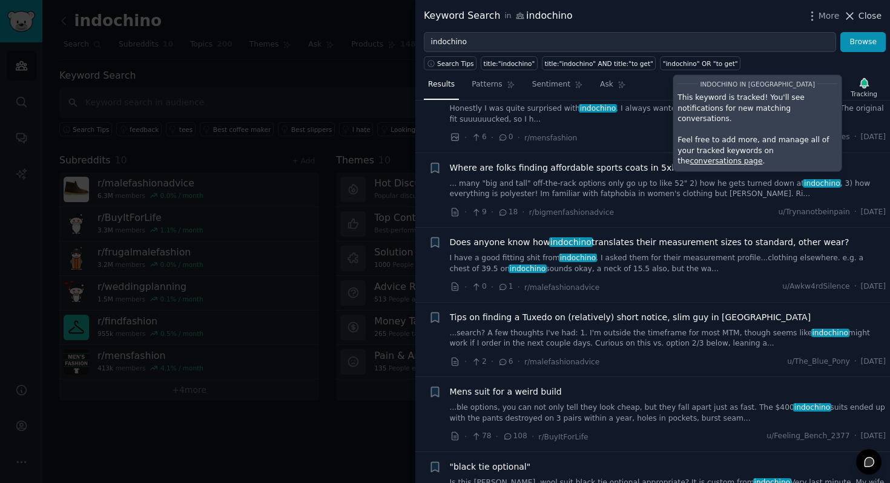
click at [859, 16] on button "Close" at bounding box center [863, 16] width 38 height 13
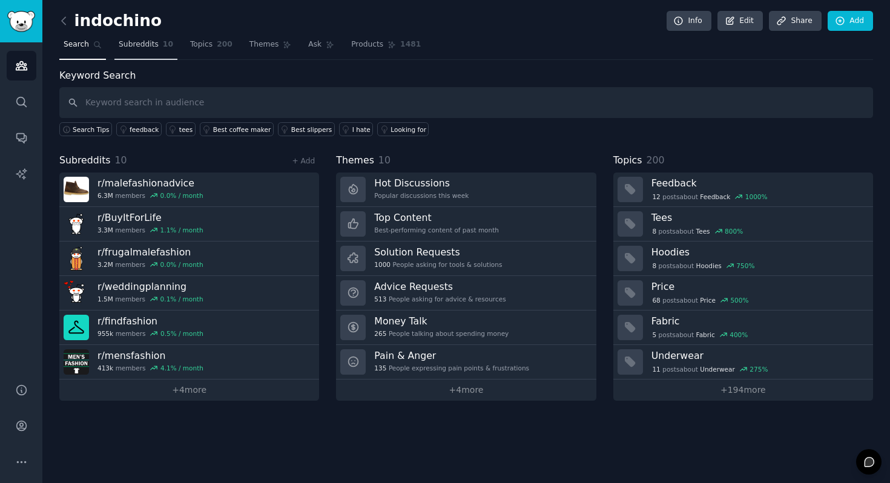
click at [139, 45] on span "Subreddits" at bounding box center [139, 44] width 40 height 11
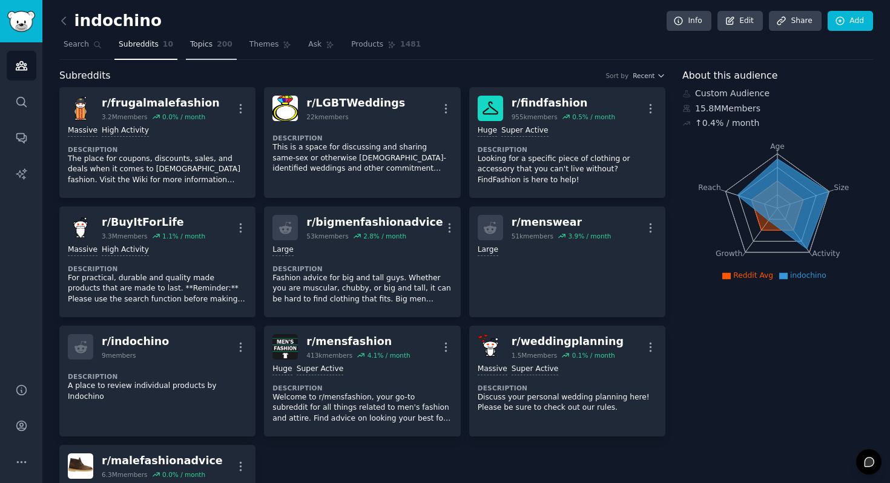
click at [200, 48] on span "Topics" at bounding box center [201, 44] width 22 height 11
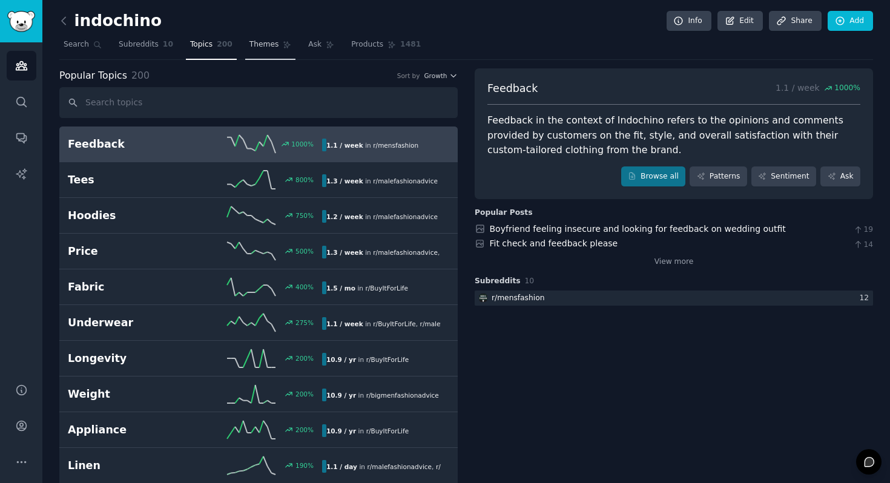
click at [250, 51] on link "Themes" at bounding box center [270, 47] width 51 height 25
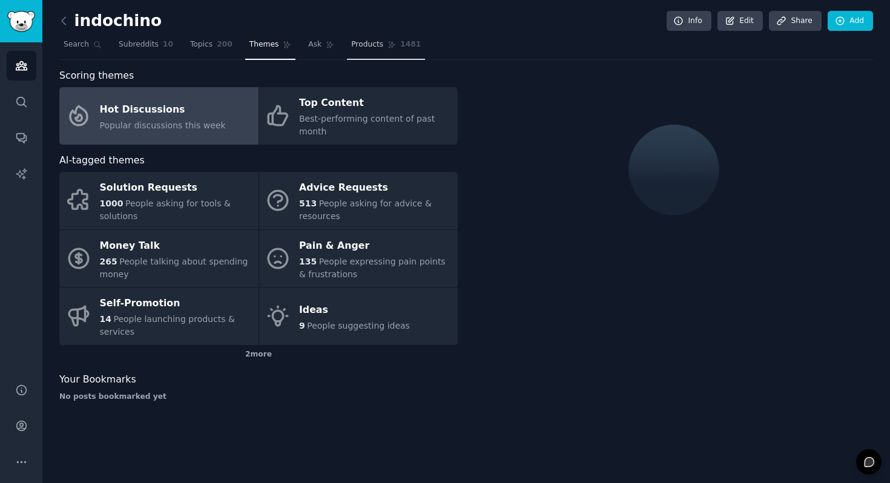
click at [374, 51] on link "Products 1481" at bounding box center [386, 47] width 78 height 25
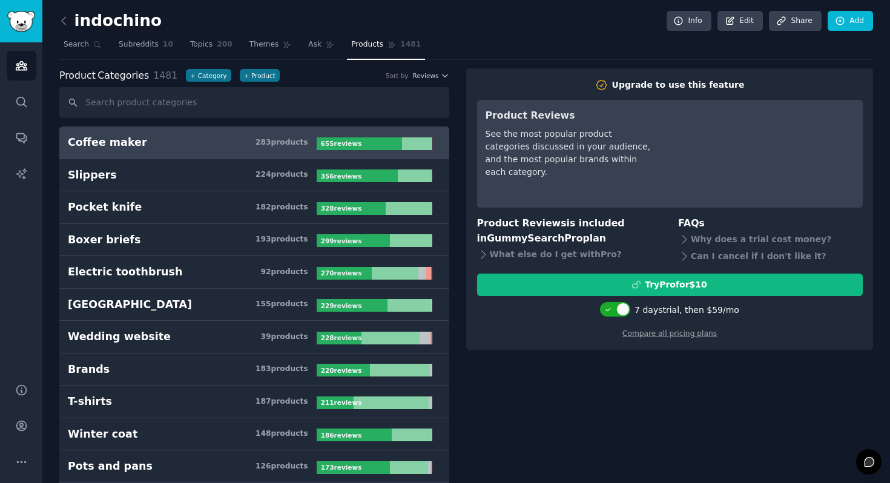
click at [185, 108] on input "text" at bounding box center [254, 102] width 390 height 31
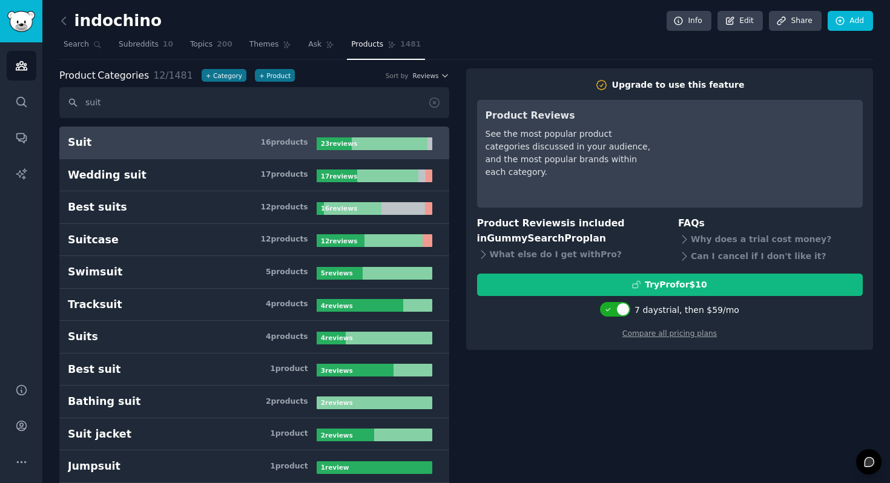
type input "suit"
click at [194, 149] on h3 "Suit 16 product s" at bounding box center [192, 142] width 249 height 15
click at [288, 138] on div "16 product s" at bounding box center [283, 143] width 47 height 11
click at [78, 41] on span "Search" at bounding box center [76, 44] width 25 height 11
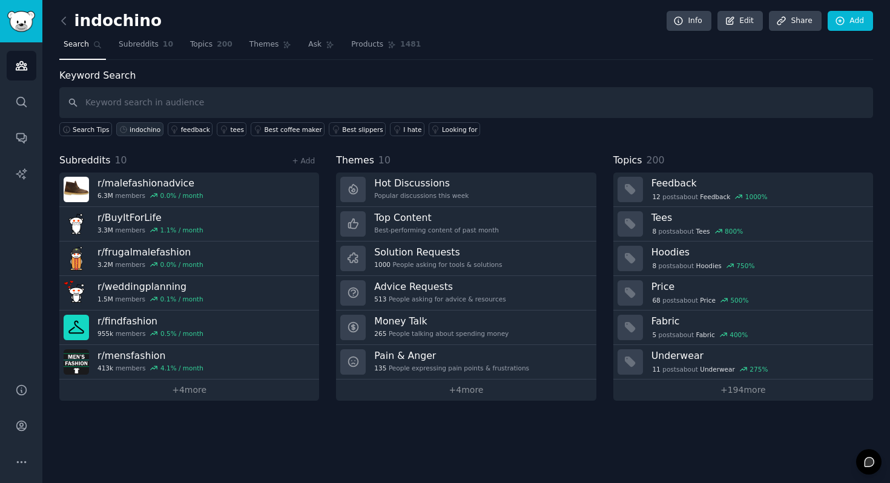
click at [133, 127] on div "indochino" at bounding box center [145, 129] width 31 height 8
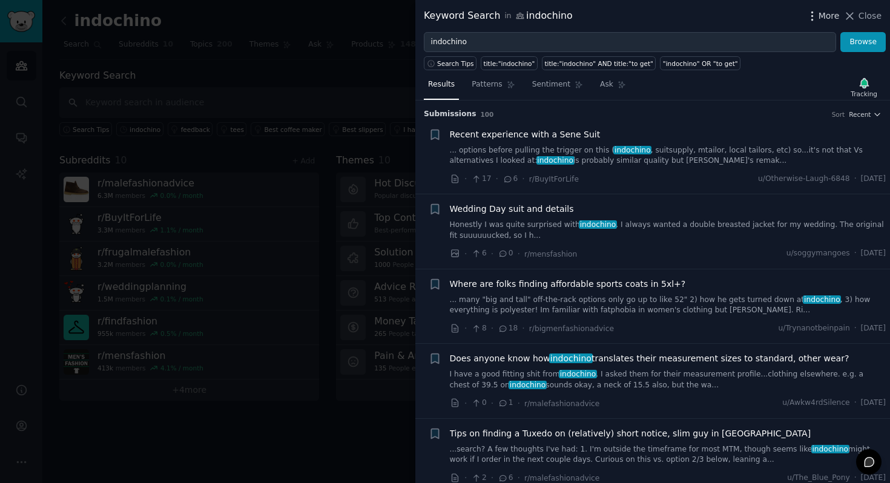
click at [821, 18] on span "More" at bounding box center [829, 16] width 21 height 13
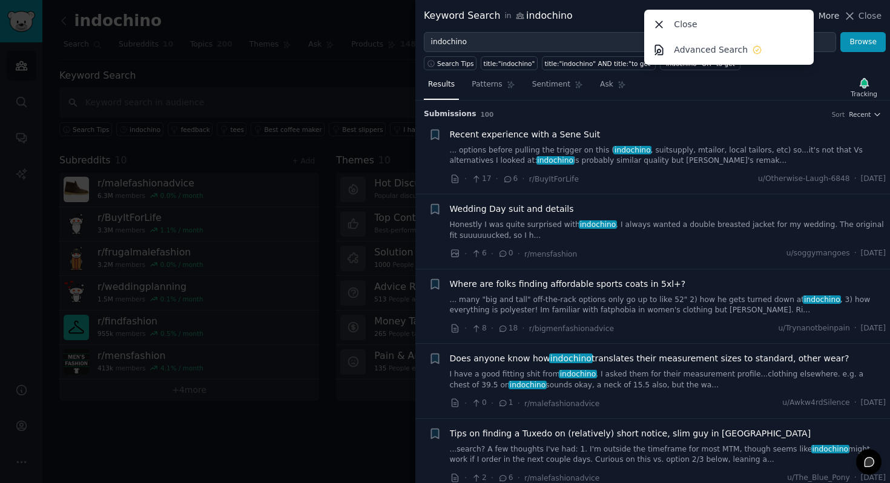
click at [826, 19] on span "More" at bounding box center [829, 16] width 21 height 13
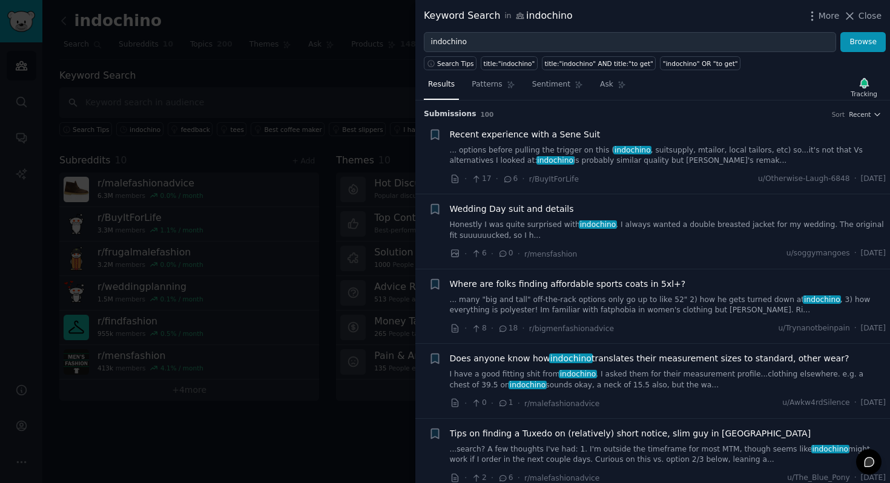
click at [658, 154] on link "... options before pulling the trigger on this ( indochino , suitsupply, mtailo…" at bounding box center [668, 155] width 437 height 21
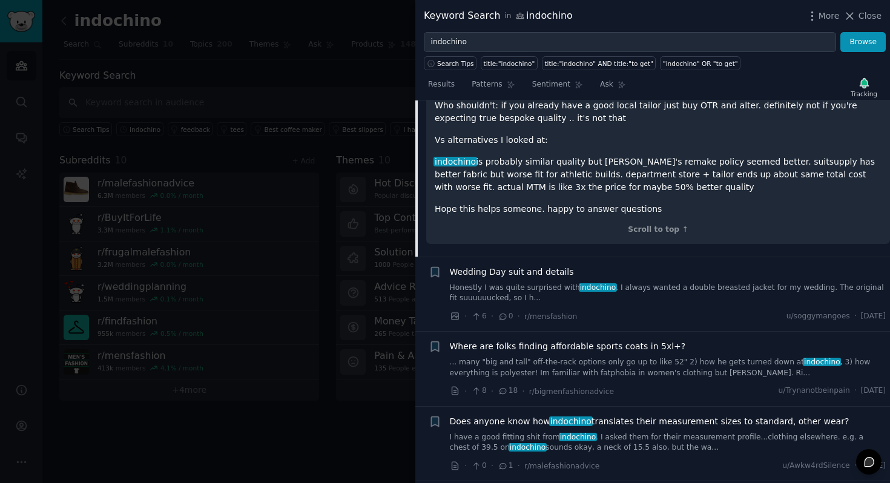
scroll to position [253, 0]
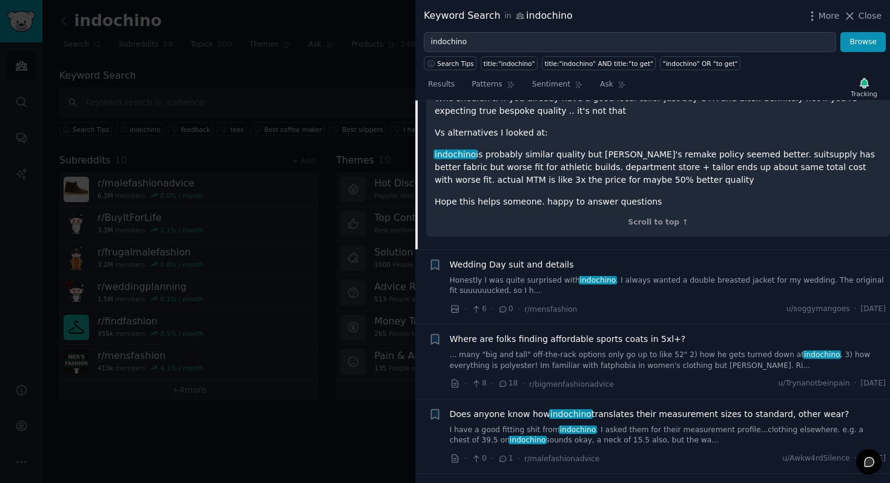
click at [648, 285] on link "Honestly I was quite surprised with indochino . I always wanted a double breast…" at bounding box center [668, 286] width 437 height 21
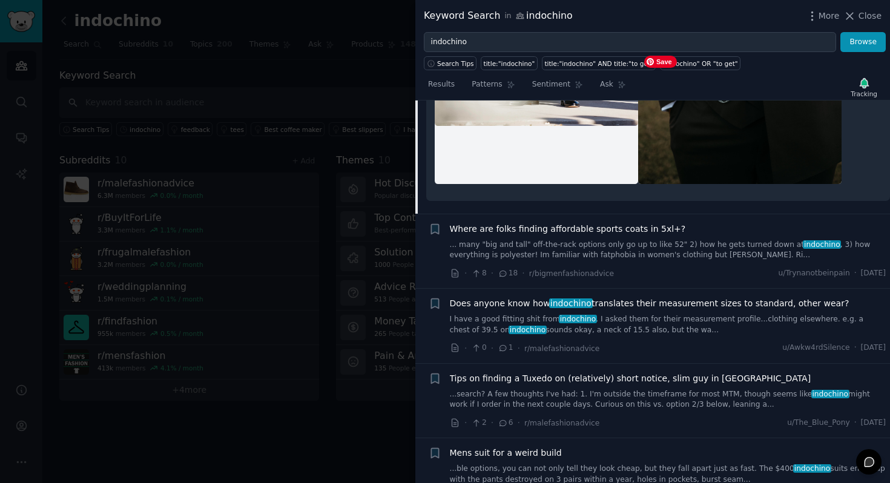
scroll to position [594, 0]
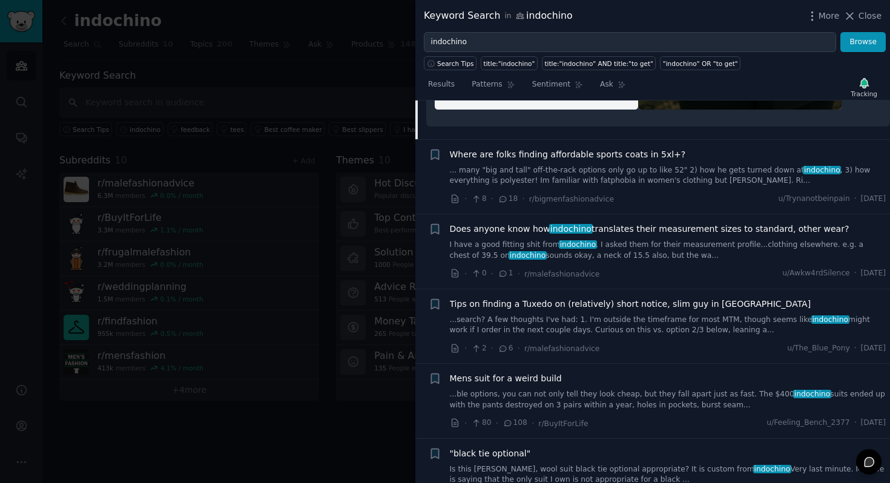
click at [692, 153] on div "Where are folks finding affordable sports coats in 5xl+?" at bounding box center [668, 154] width 437 height 13
click at [697, 168] on link "... many "big and tall" off-the-rack options only go up to like 52" 2) how he g…" at bounding box center [668, 175] width 437 height 21
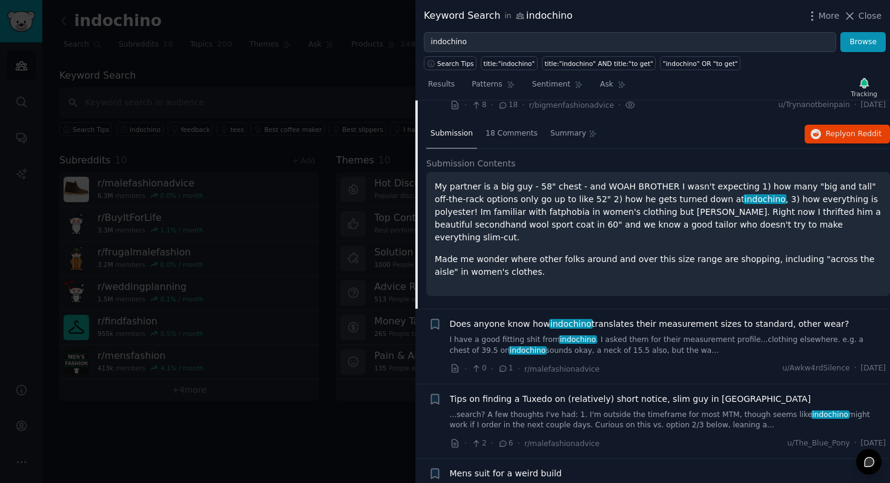
scroll to position [222, 0]
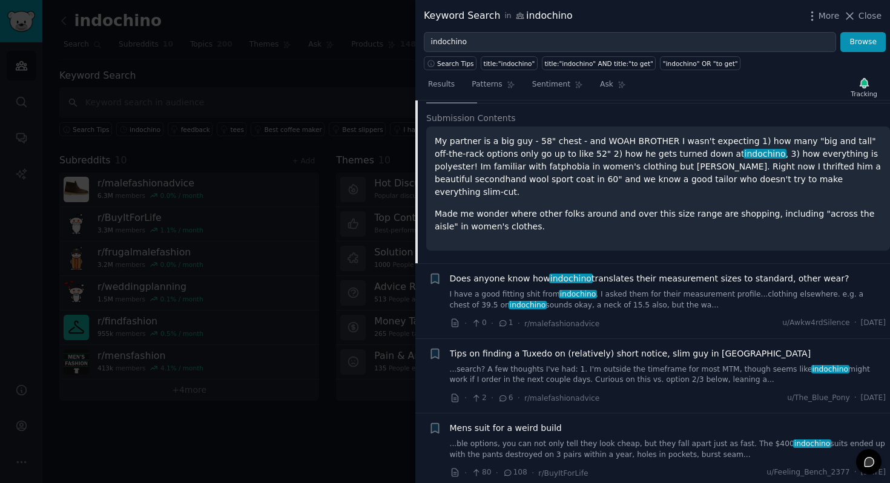
click at [677, 290] on link "I have a good fitting shit from [GEOGRAPHIC_DATA] . I asked them for their meas…" at bounding box center [668, 300] width 437 height 21
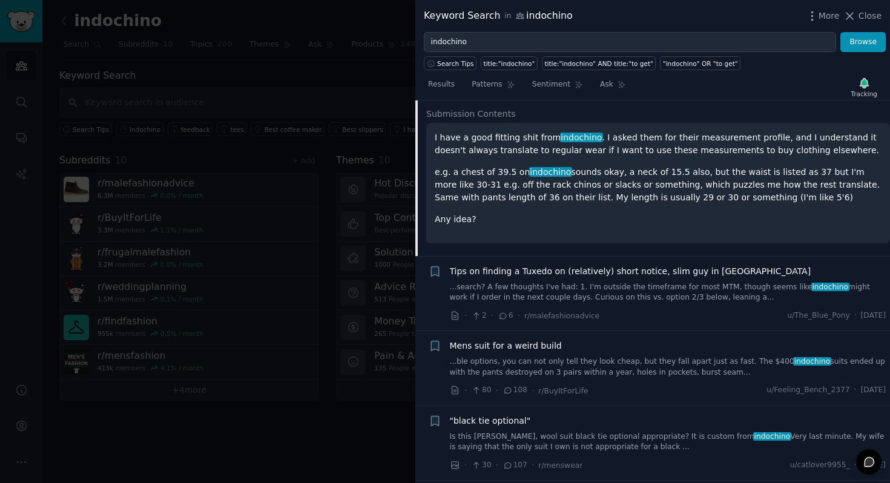
scroll to position [351, 0]
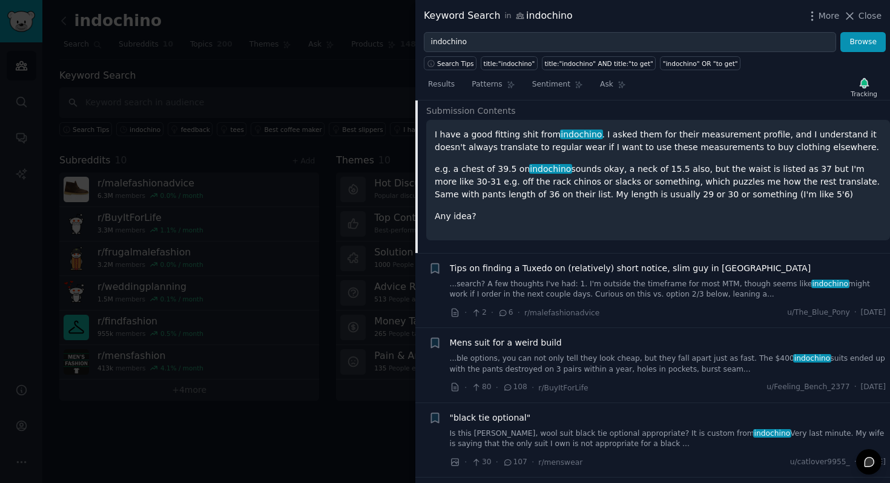
click at [680, 277] on div "Tips on finding a Tuxedo on (relatively) short notice, slim guy in [GEOGRAPHIC_…" at bounding box center [668, 281] width 437 height 38
click at [696, 270] on span "Tips on finding a Tuxedo on (relatively) short notice, slim guy in [GEOGRAPHIC_…" at bounding box center [631, 268] width 362 height 13
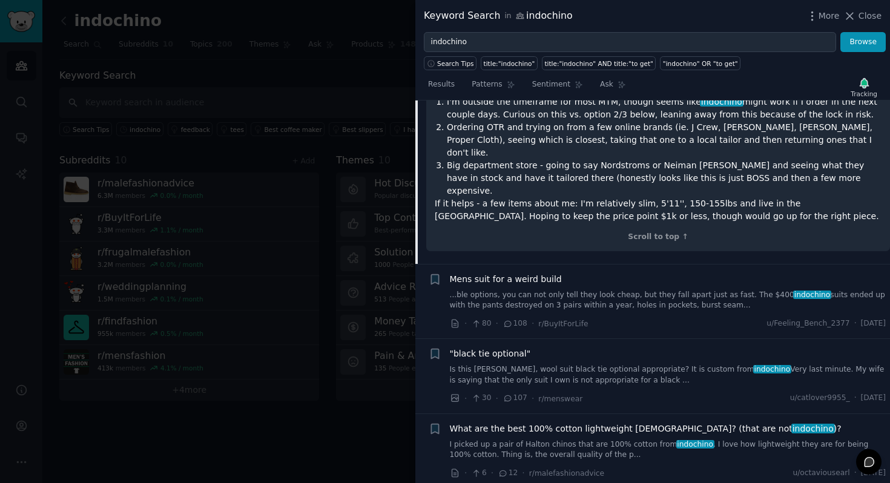
scroll to position [569, 0]
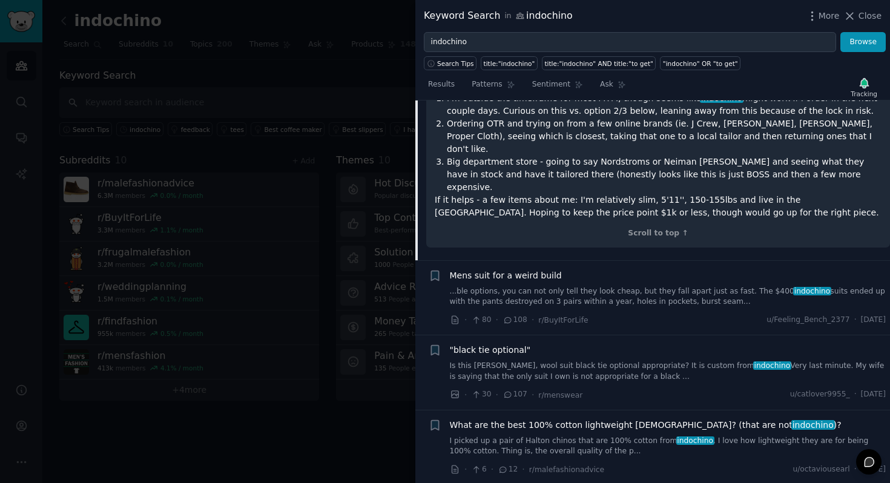
click at [696, 270] on div "Mens suit for a weird build ...ble options, you can not only tell they look che…" at bounding box center [668, 289] width 437 height 38
click at [697, 287] on link "...ble options, you can not only tell they look cheap, but they fall apart just…" at bounding box center [668, 297] width 437 height 21
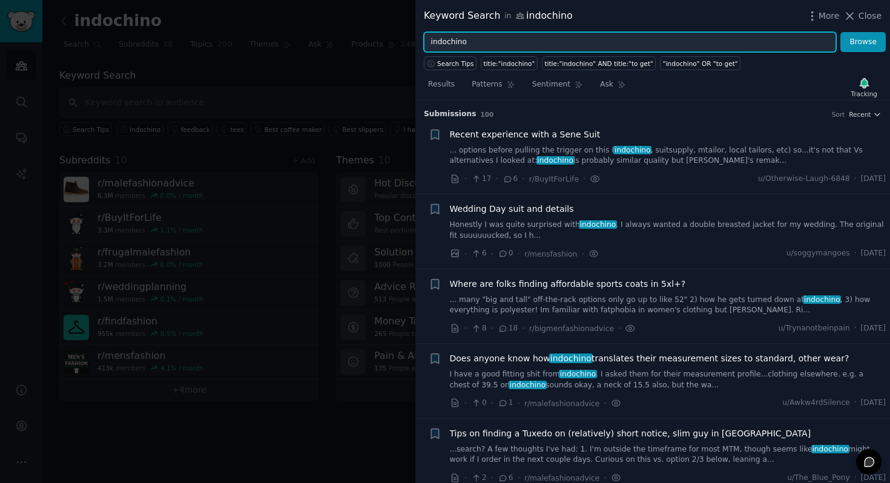
click at [646, 39] on input "indochino" at bounding box center [630, 42] width 413 height 21
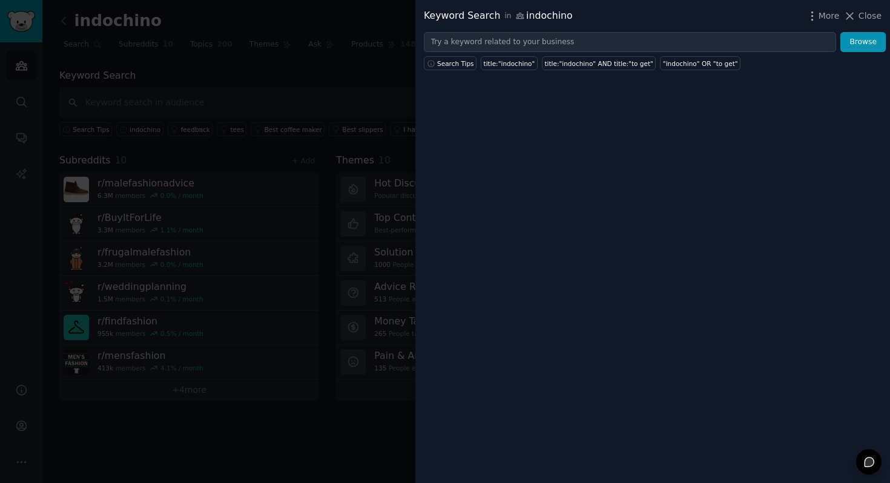
click at [360, 53] on div at bounding box center [445, 241] width 890 height 483
